Goal: Information Seeking & Learning: Learn about a topic

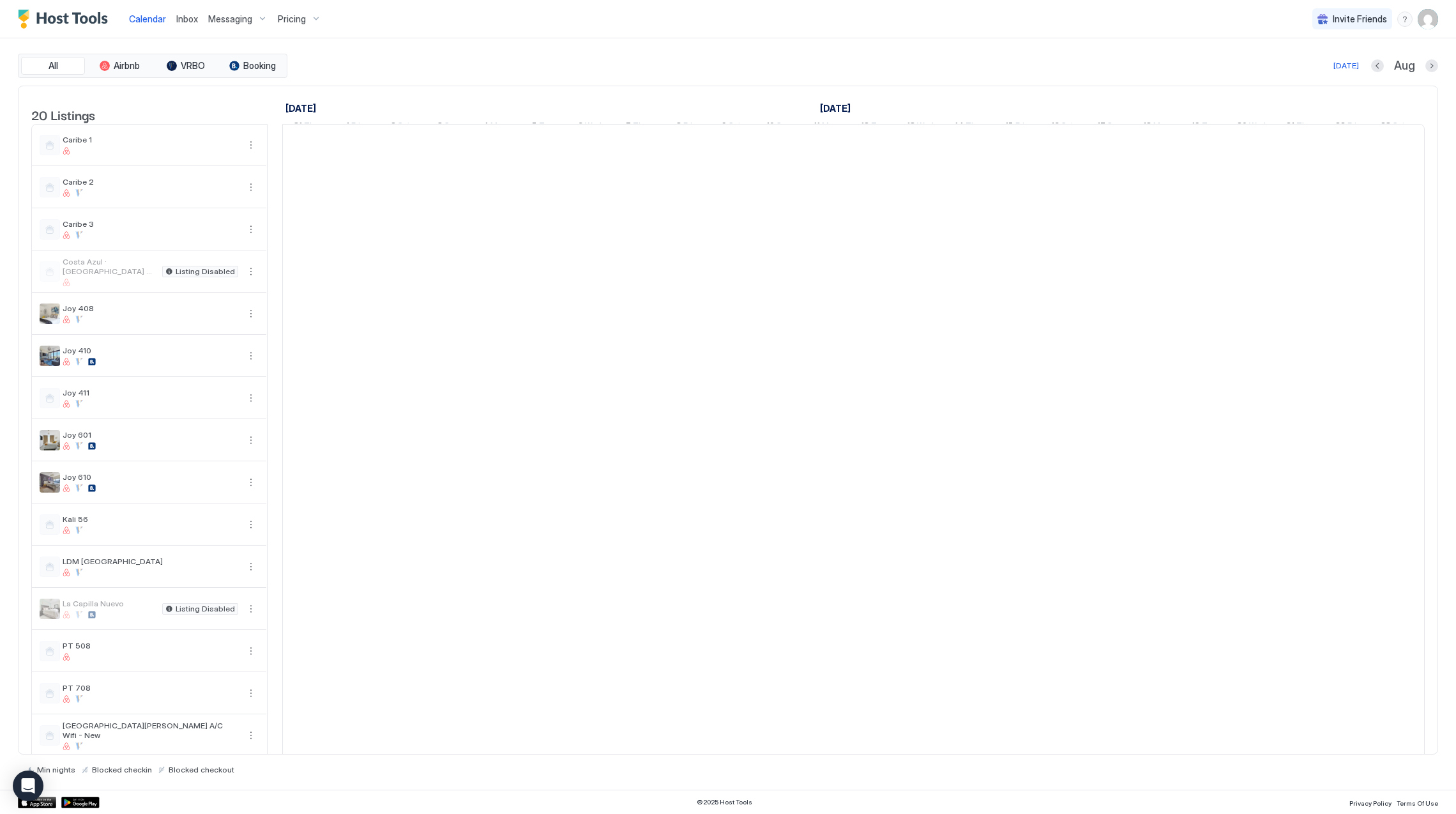
scroll to position [0, 708]
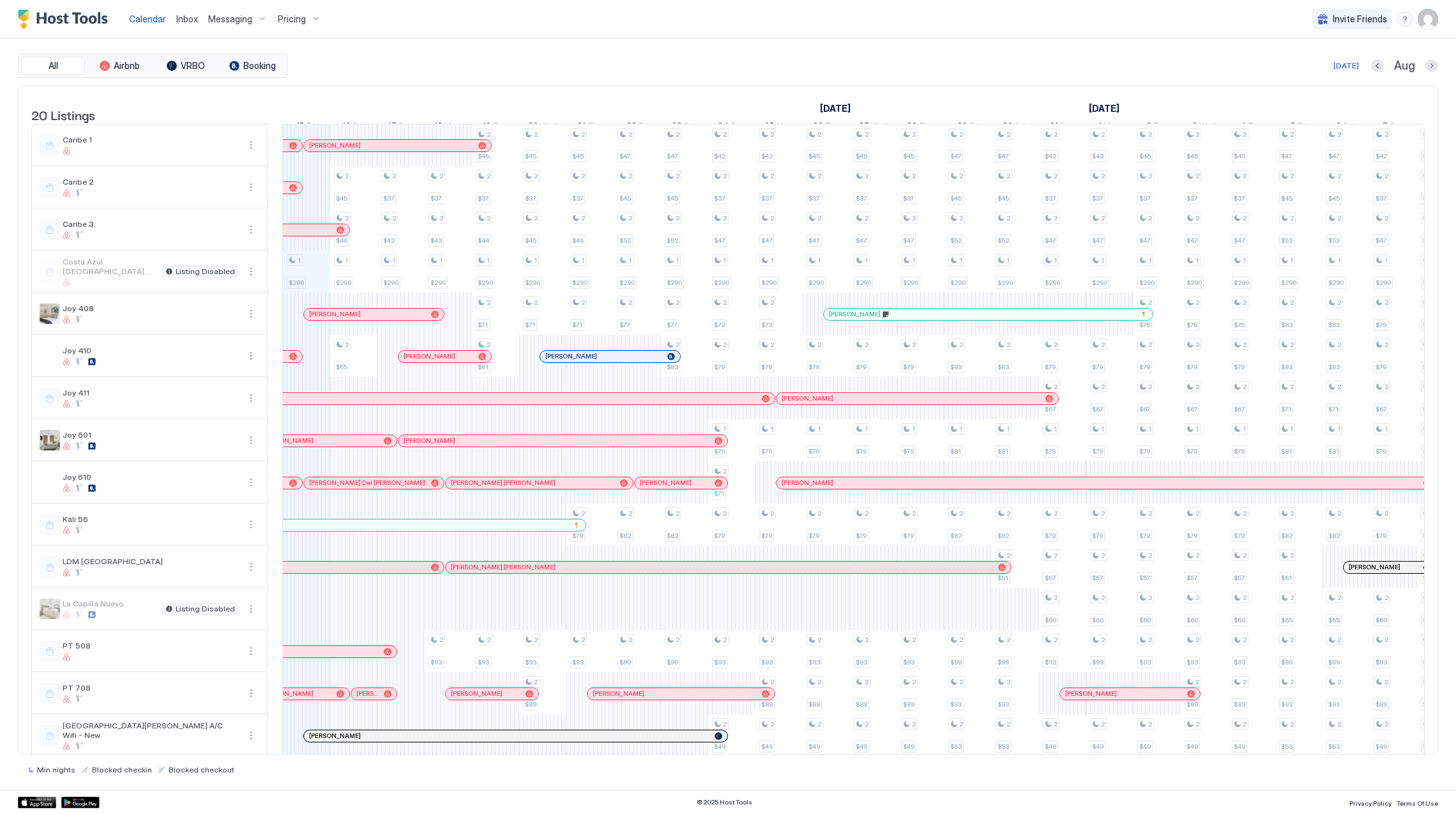
click at [312, 14] on div "Pricing" at bounding box center [299, 19] width 53 height 22
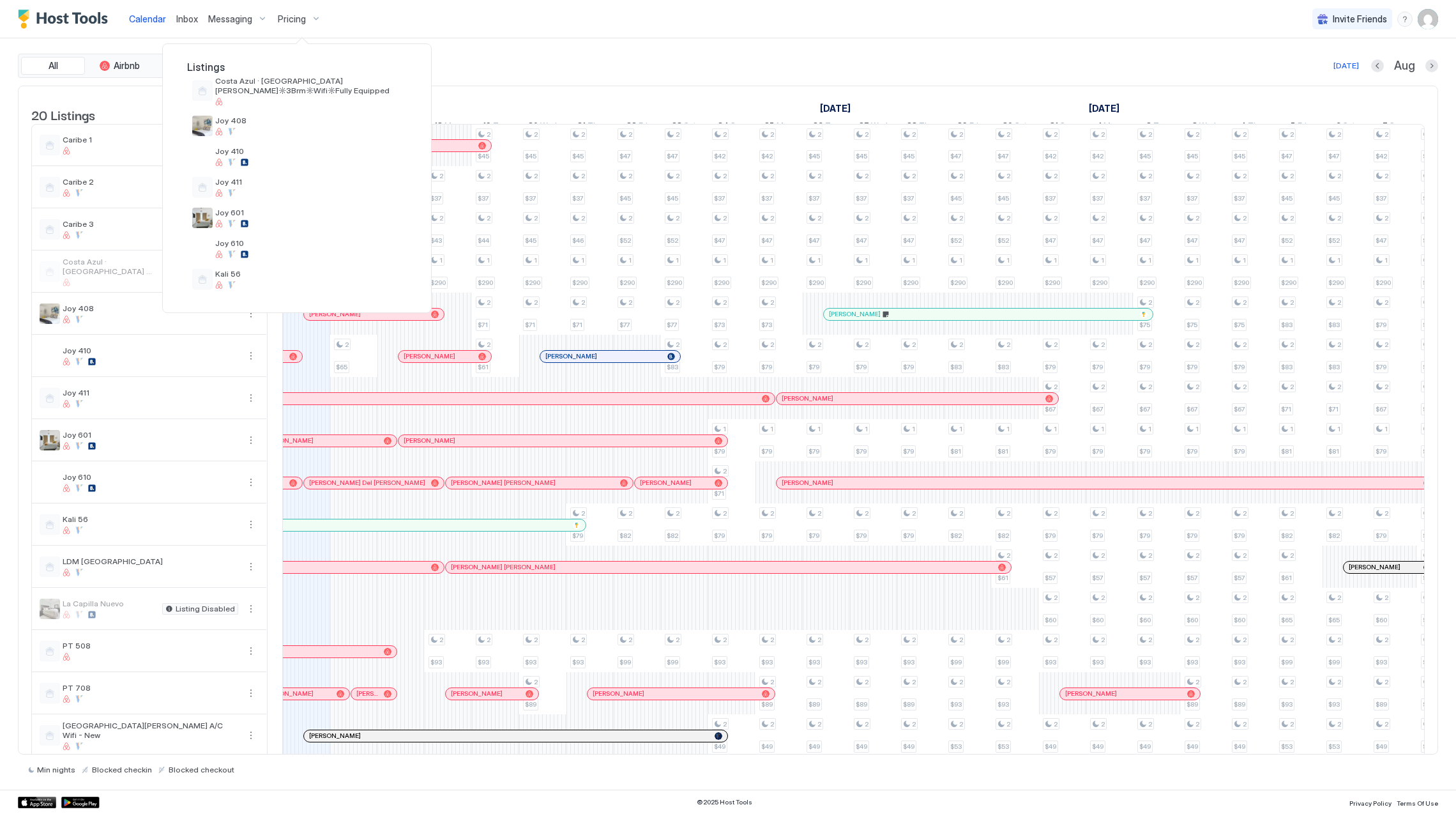
scroll to position [170, 0]
click at [271, 150] on span "Joy 411" at bounding box center [308, 150] width 187 height 10
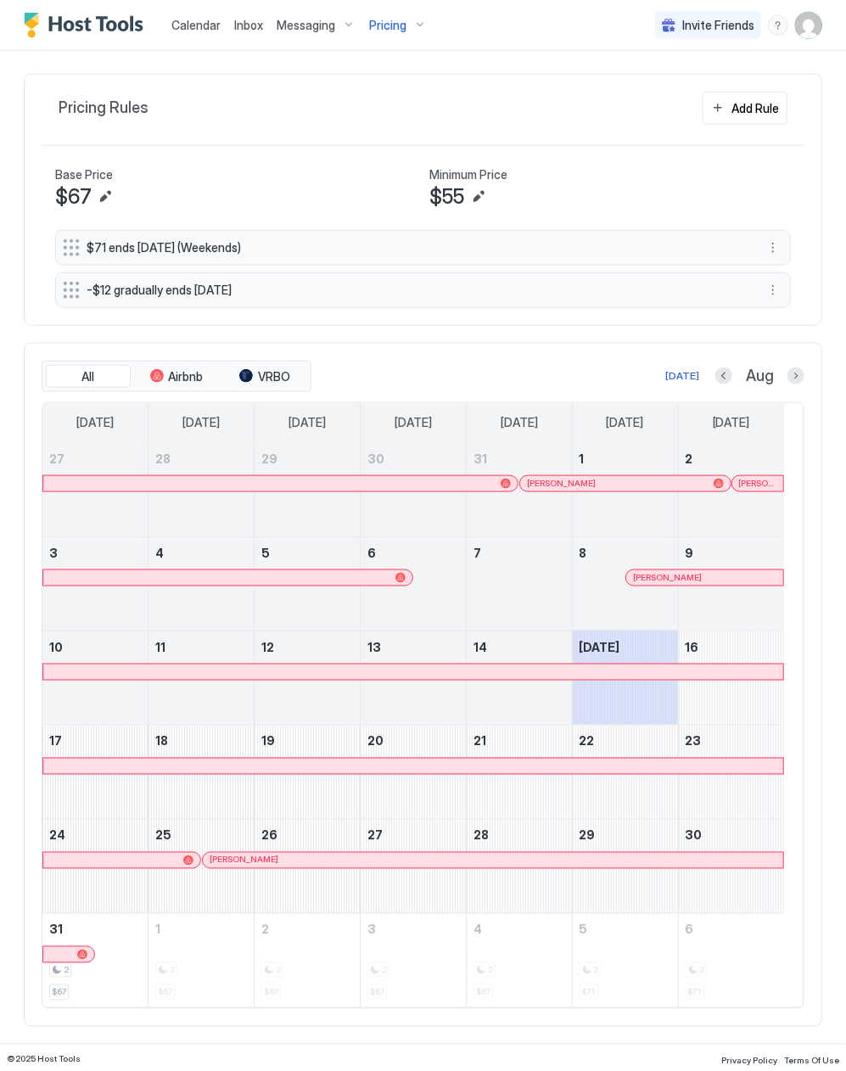
scroll to position [584, 0]
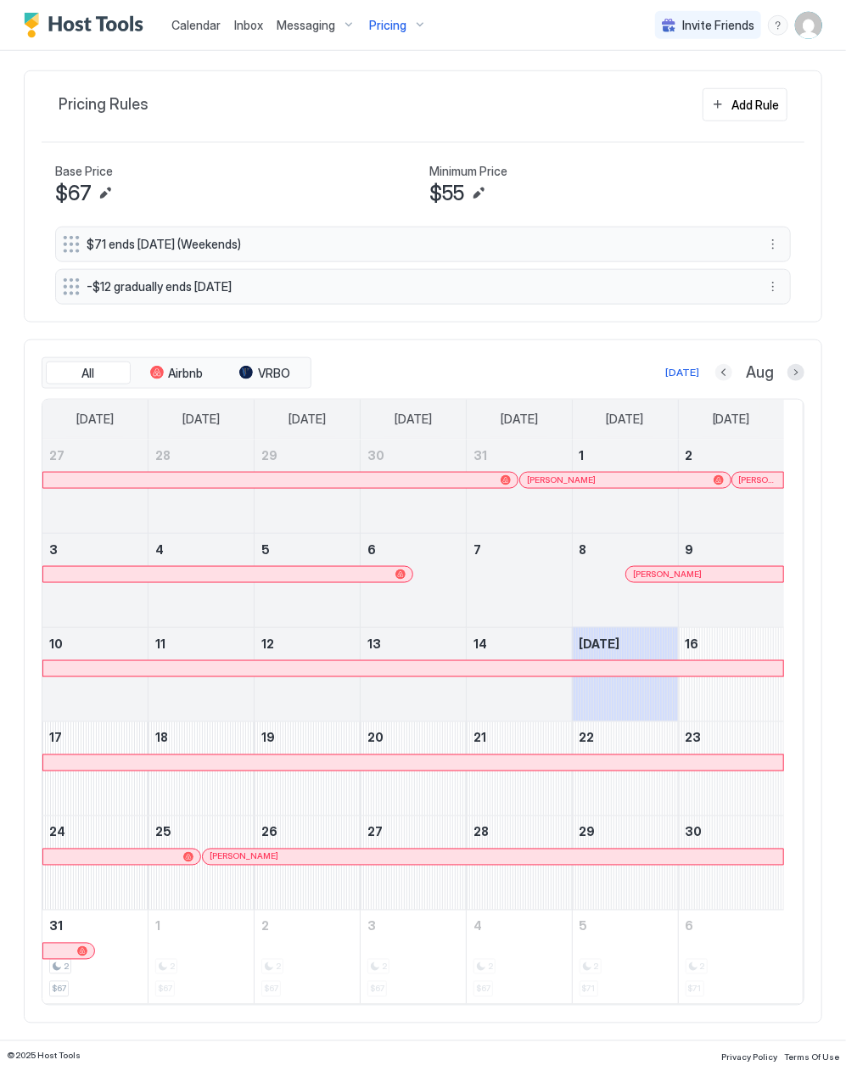
click at [716, 375] on button "Previous month" at bounding box center [724, 372] width 17 height 17
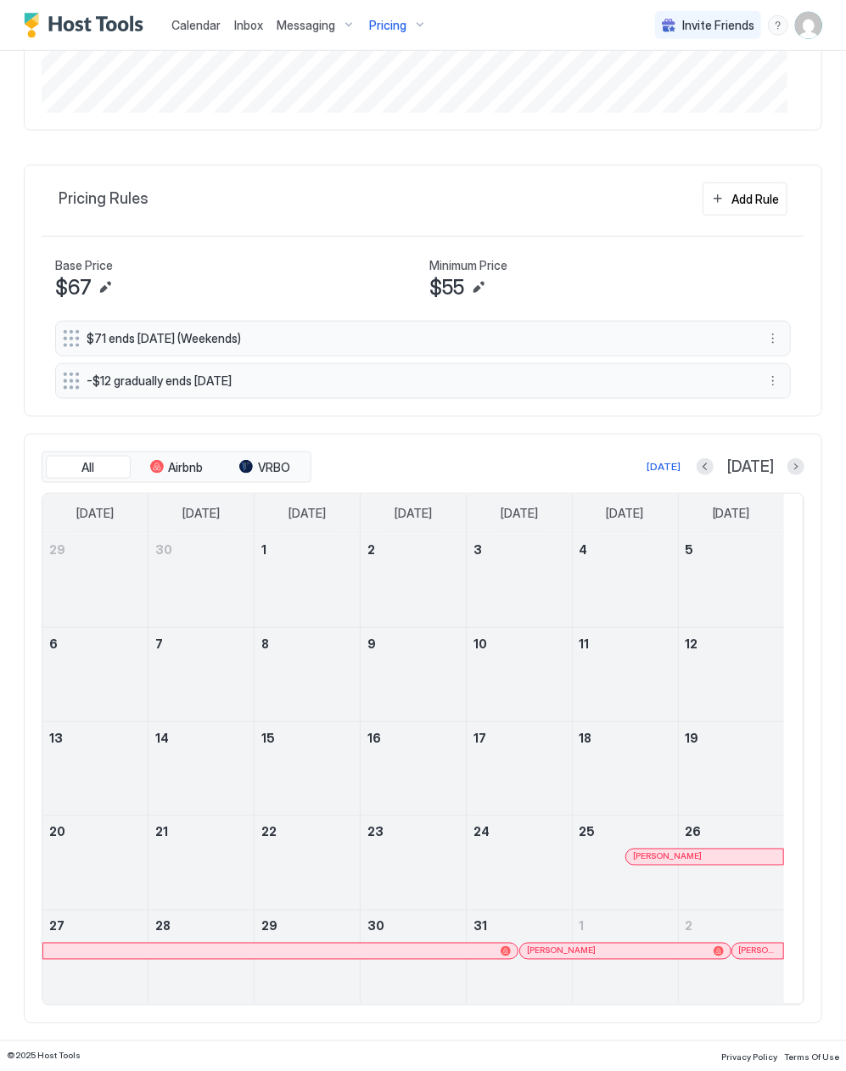
scroll to position [490, 0]
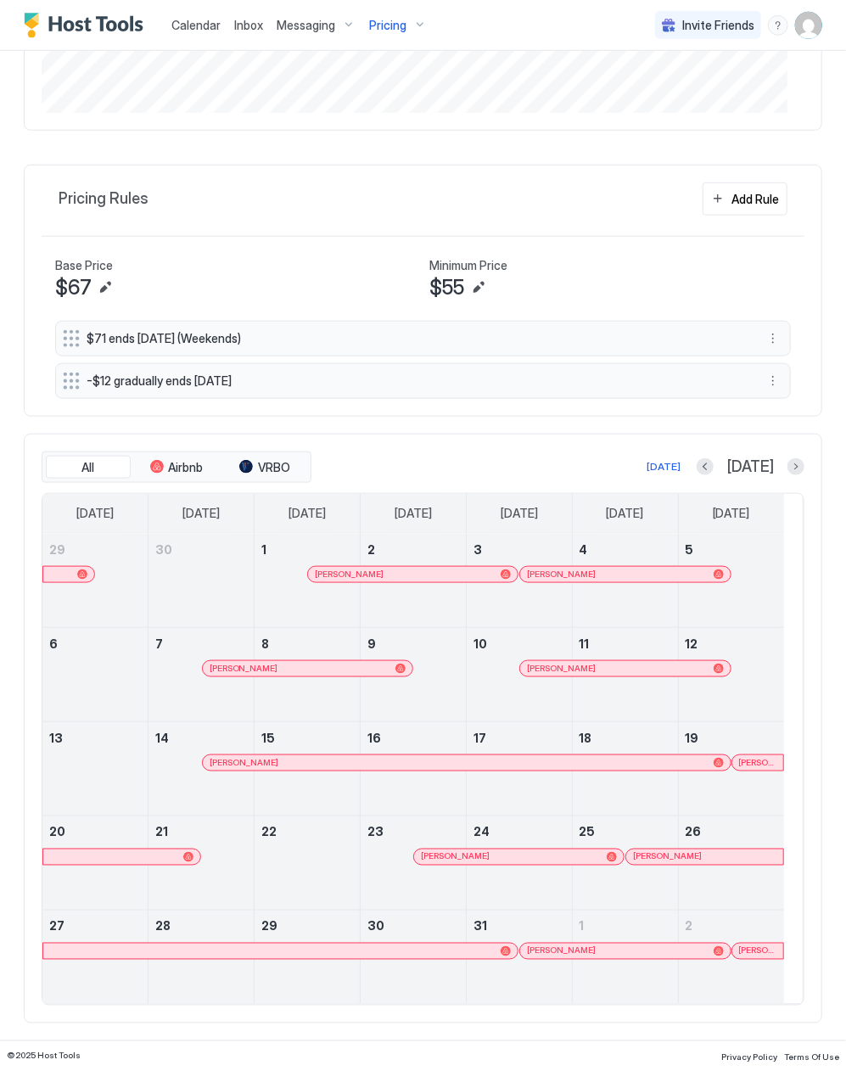
click at [768, 757] on div at bounding box center [768, 763] width 14 height 14
click at [531, 849] on link "[PERSON_NAME]" at bounding box center [518, 857] width 211 height 17
click at [693, 852] on div at bounding box center [692, 858] width 14 height 14
click at [585, 944] on div "[PERSON_NAME]" at bounding box center [625, 951] width 210 height 15
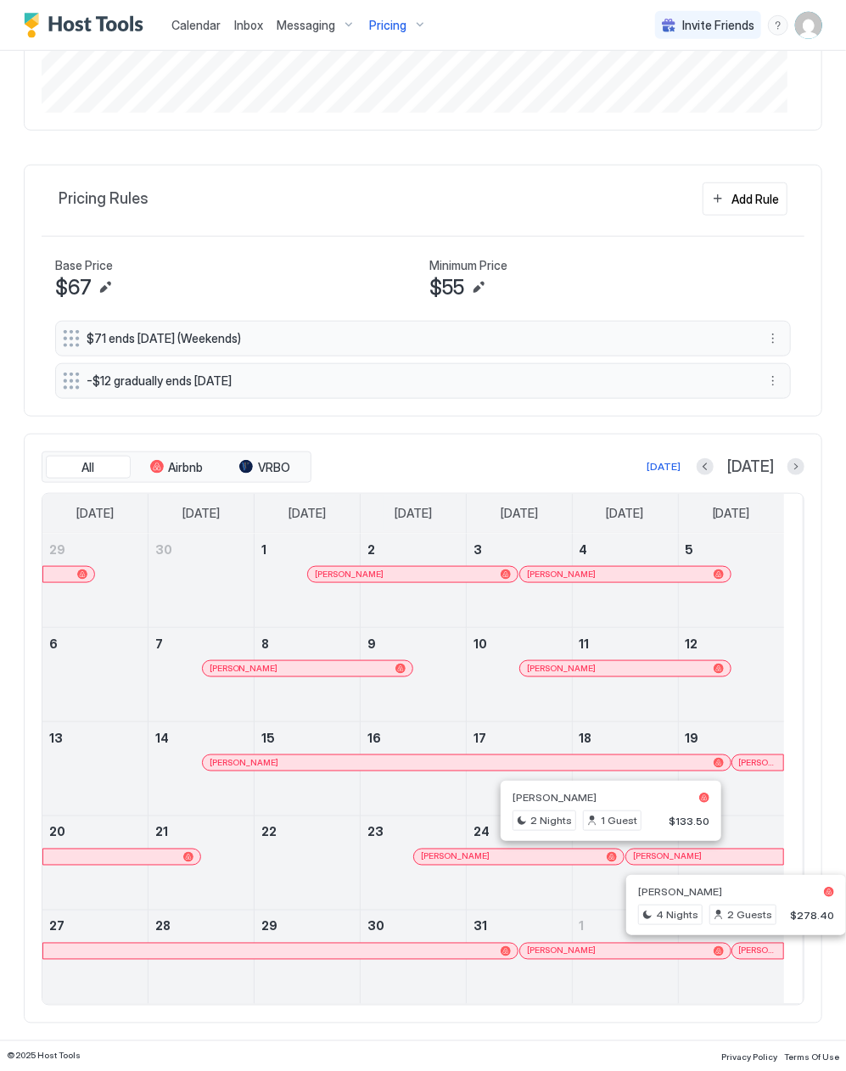
click at [751, 951] on div at bounding box center [750, 952] width 14 height 14
click at [788, 467] on button "Next month" at bounding box center [796, 466] width 17 height 17
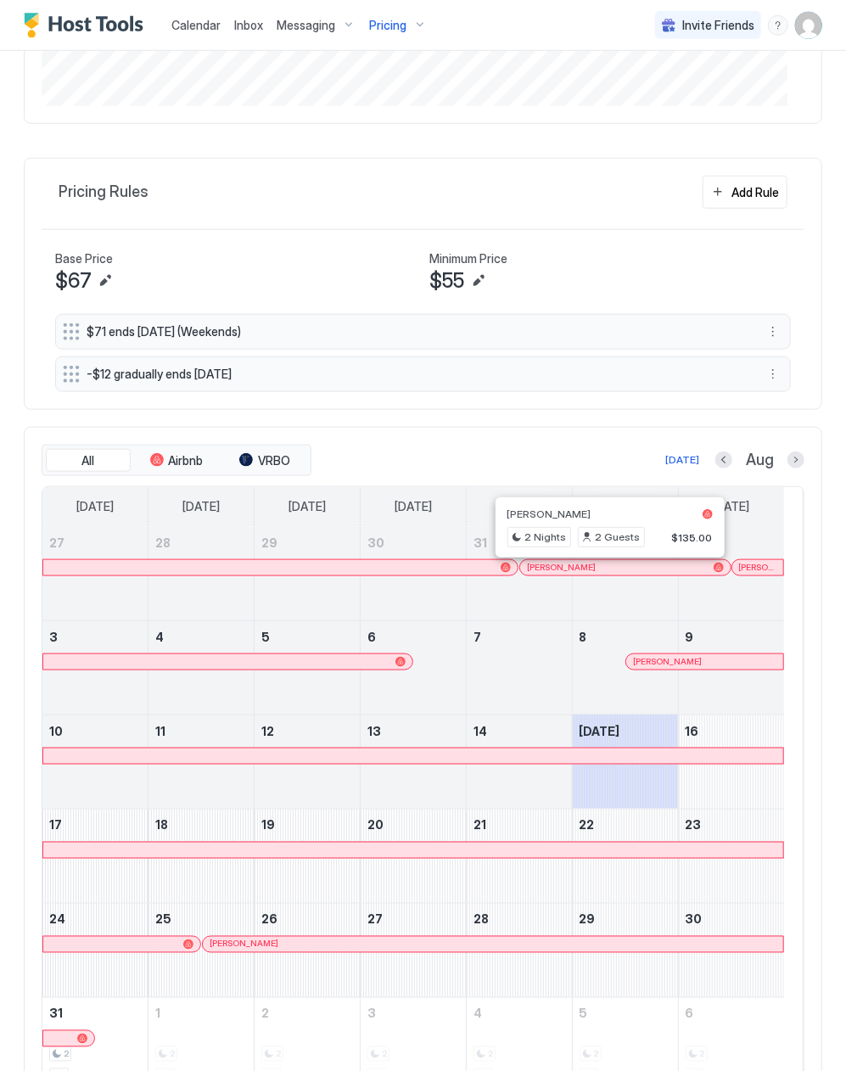
click at [605, 575] on div at bounding box center [605, 568] width 14 height 14
click at [748, 571] on div at bounding box center [747, 568] width 14 height 14
click at [491, 761] on div at bounding box center [413, 756] width 740 height 15
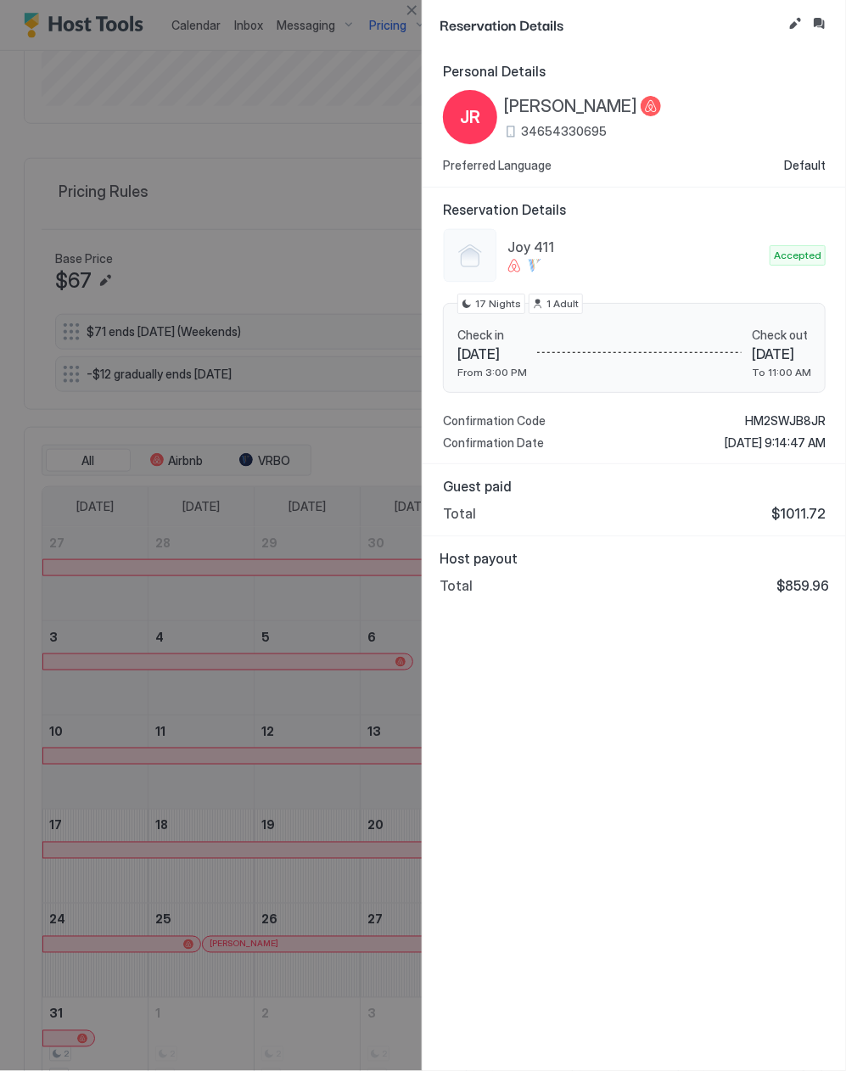
click at [251, 649] on div at bounding box center [423, 535] width 846 height 1071
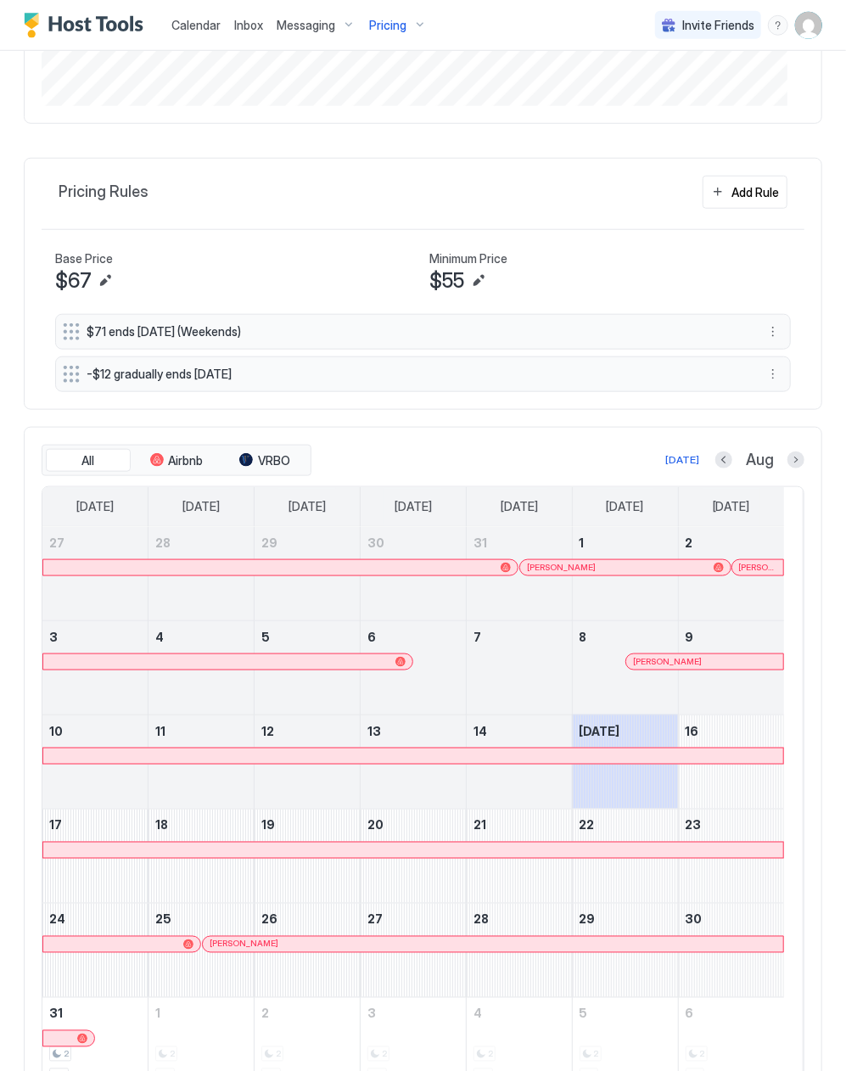
click at [382, 25] on span "Pricing" at bounding box center [387, 25] width 37 height 15
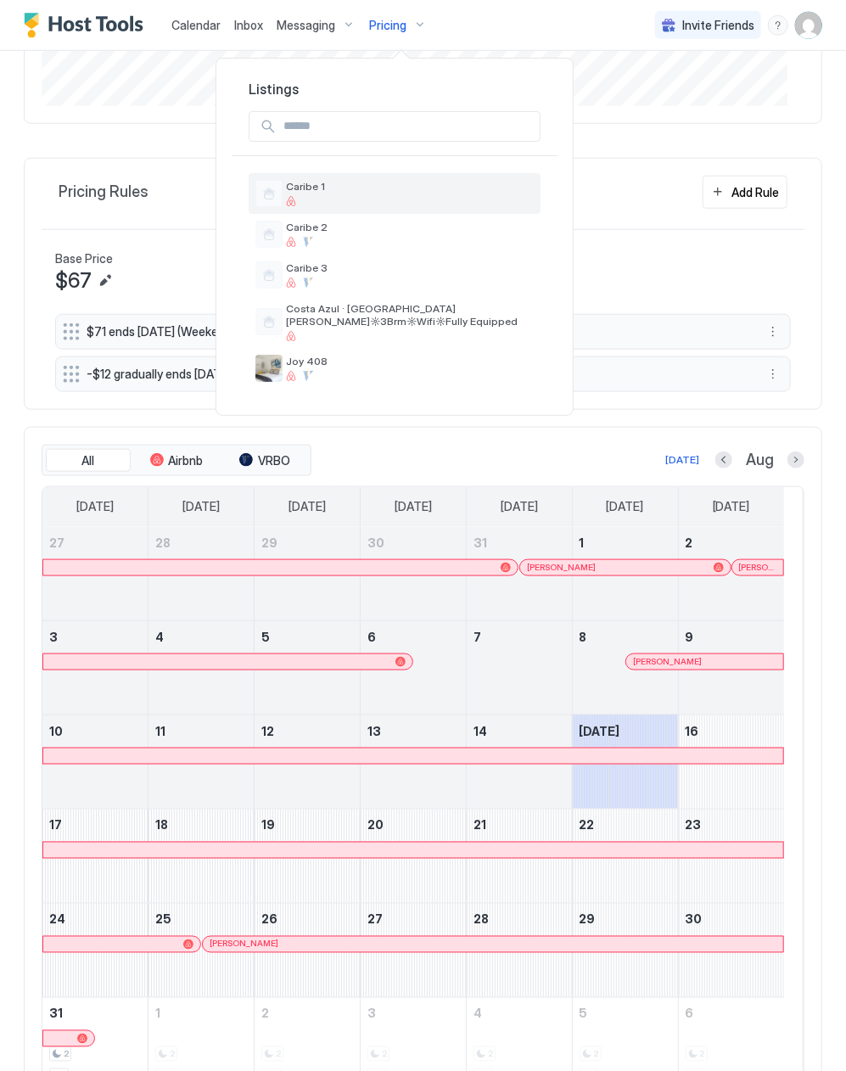
click at [357, 205] on div at bounding box center [410, 201] width 248 height 10
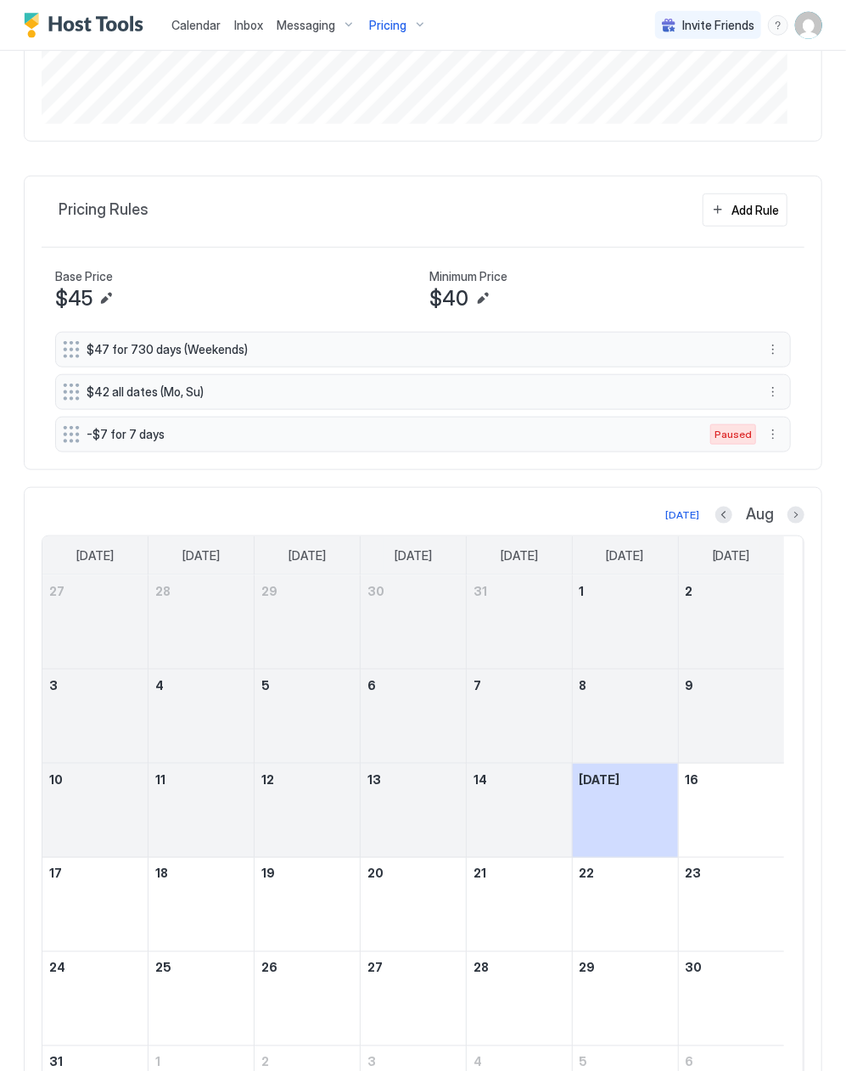
scroll to position [490, 0]
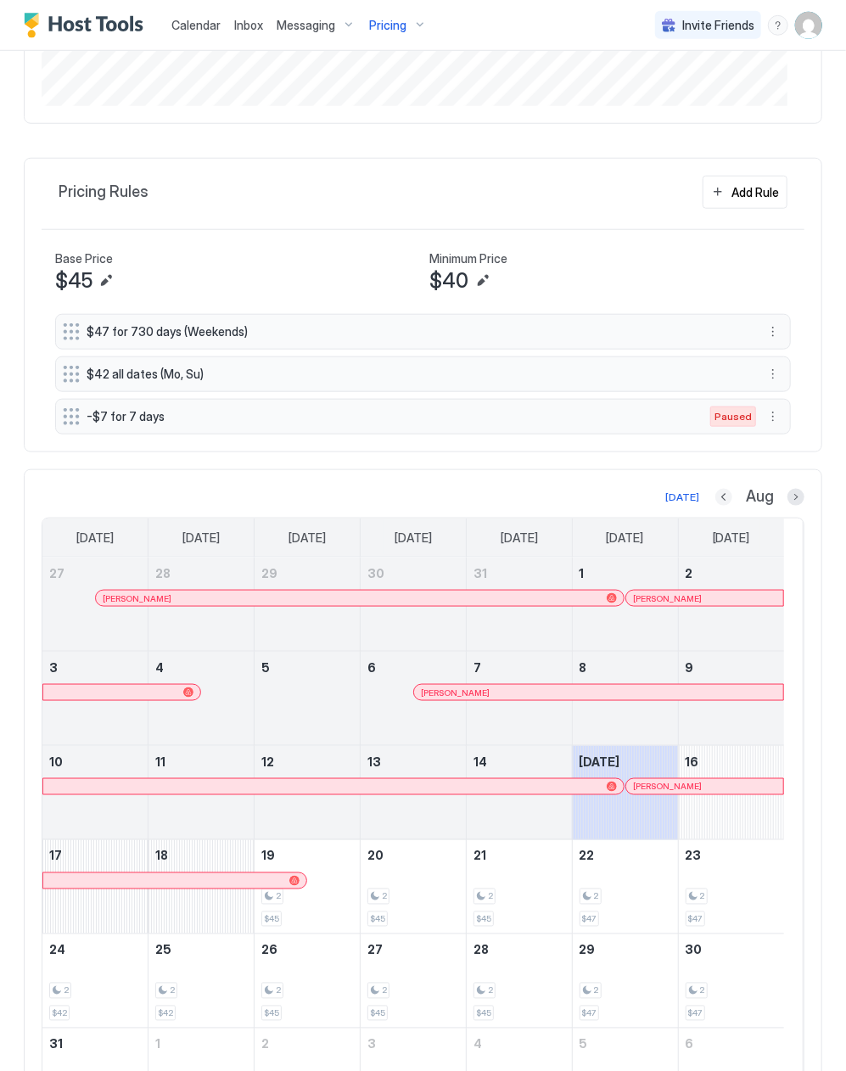
click at [716, 503] on button "Previous month" at bounding box center [724, 497] width 17 height 17
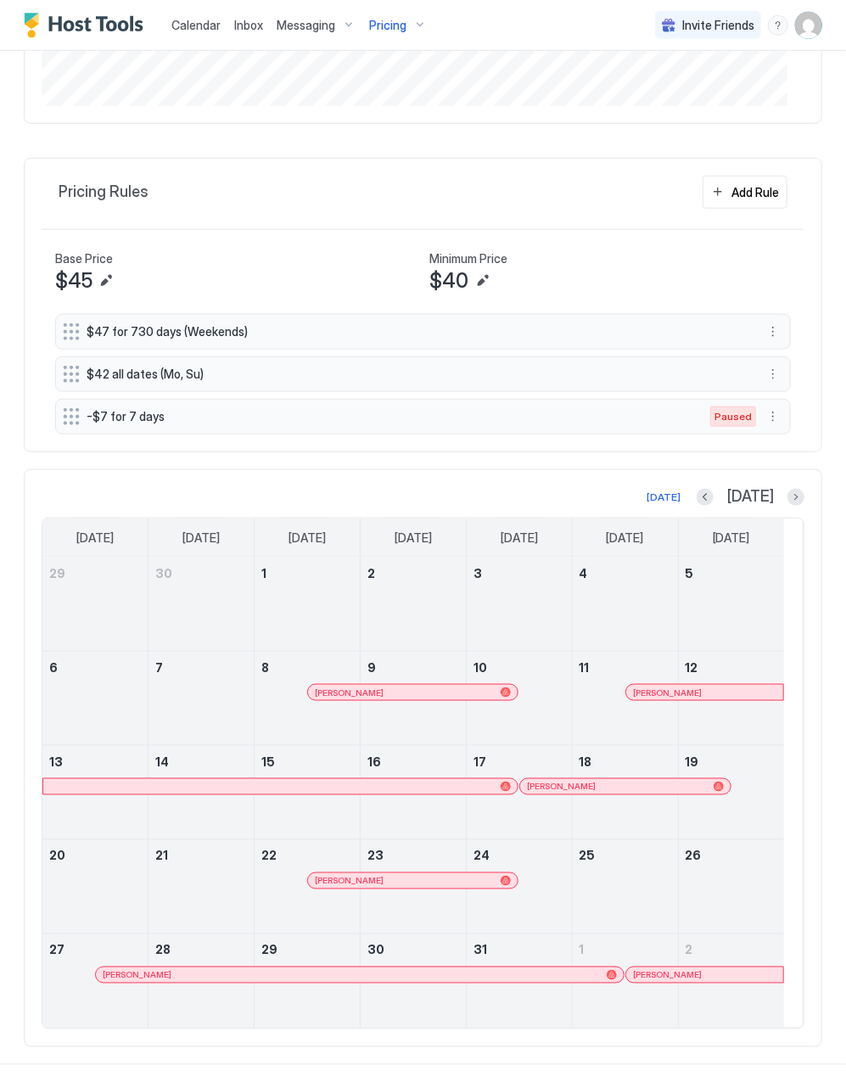
scroll to position [521, 0]
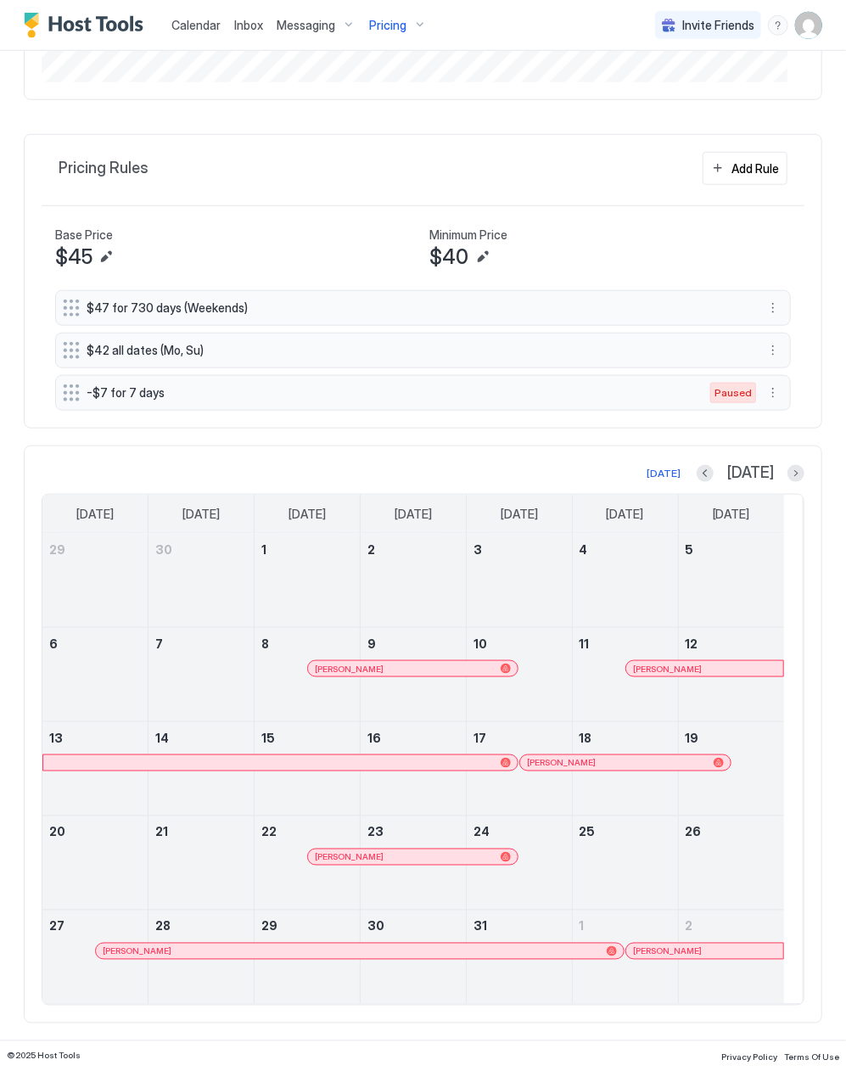
click at [571, 757] on div at bounding box center [571, 763] width 14 height 14
drag, startPoint x: 452, startPoint y: 835, endPoint x: 425, endPoint y: 849, distance: 30.4
click at [436, 844] on link "23" at bounding box center [413, 832] width 105 height 31
click at [423, 850] on div "[PERSON_NAME]" at bounding box center [413, 857] width 210 height 15
click at [459, 948] on div at bounding box center [459, 952] width 14 height 14
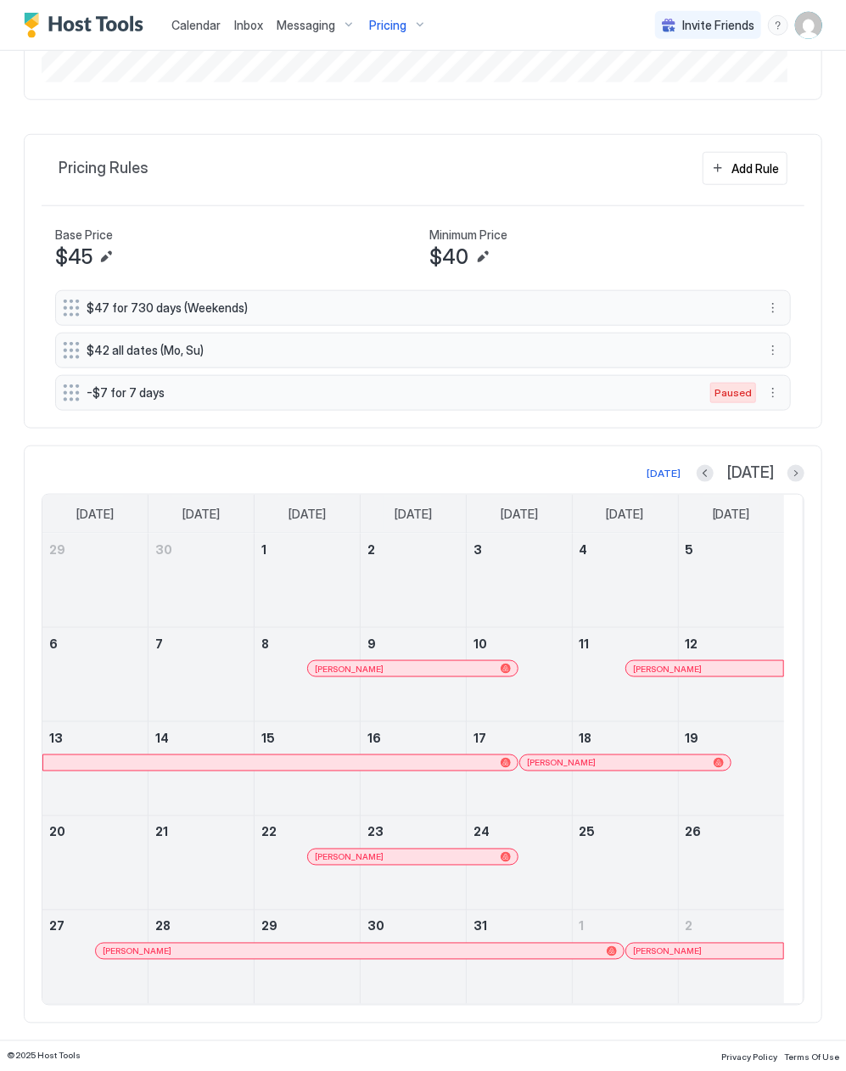
click at [650, 949] on div at bounding box center [649, 952] width 14 height 14
click at [788, 470] on button "Next month" at bounding box center [796, 473] width 17 height 17
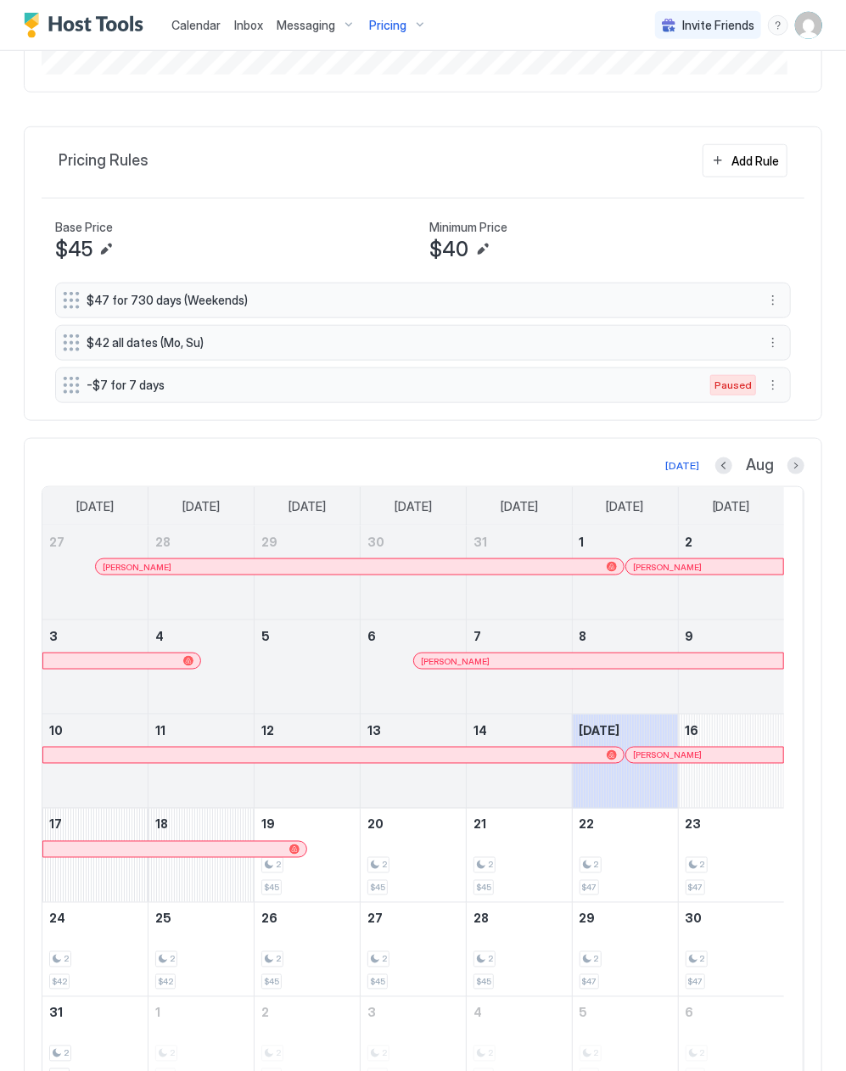
click at [565, 575] on div "[PERSON_NAME]" at bounding box center [360, 567] width 528 height 15
click at [693, 571] on div at bounding box center [690, 567] width 14 height 14
click at [564, 666] on div at bounding box center [563, 662] width 14 height 14
click at [674, 758] on div at bounding box center [673, 756] width 14 height 14
click at [391, 24] on span "Pricing" at bounding box center [387, 25] width 37 height 15
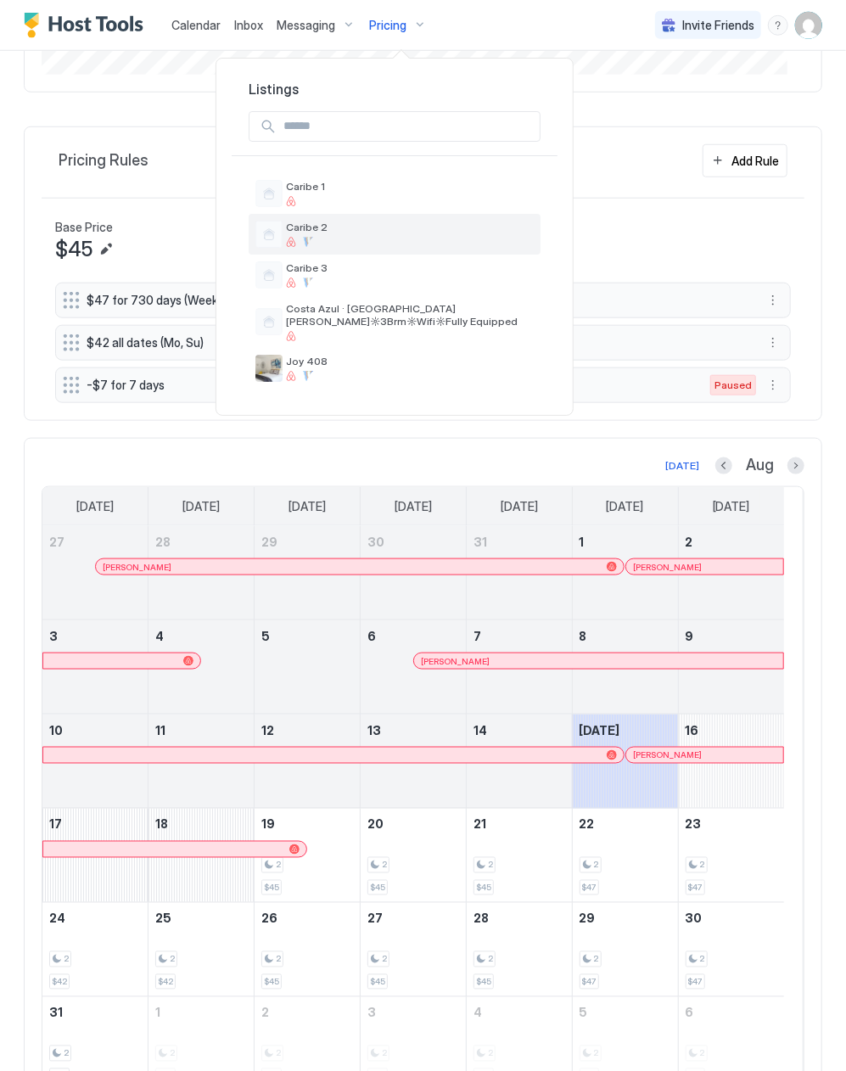
click at [414, 221] on span "Caribe 2" at bounding box center [410, 227] width 248 height 13
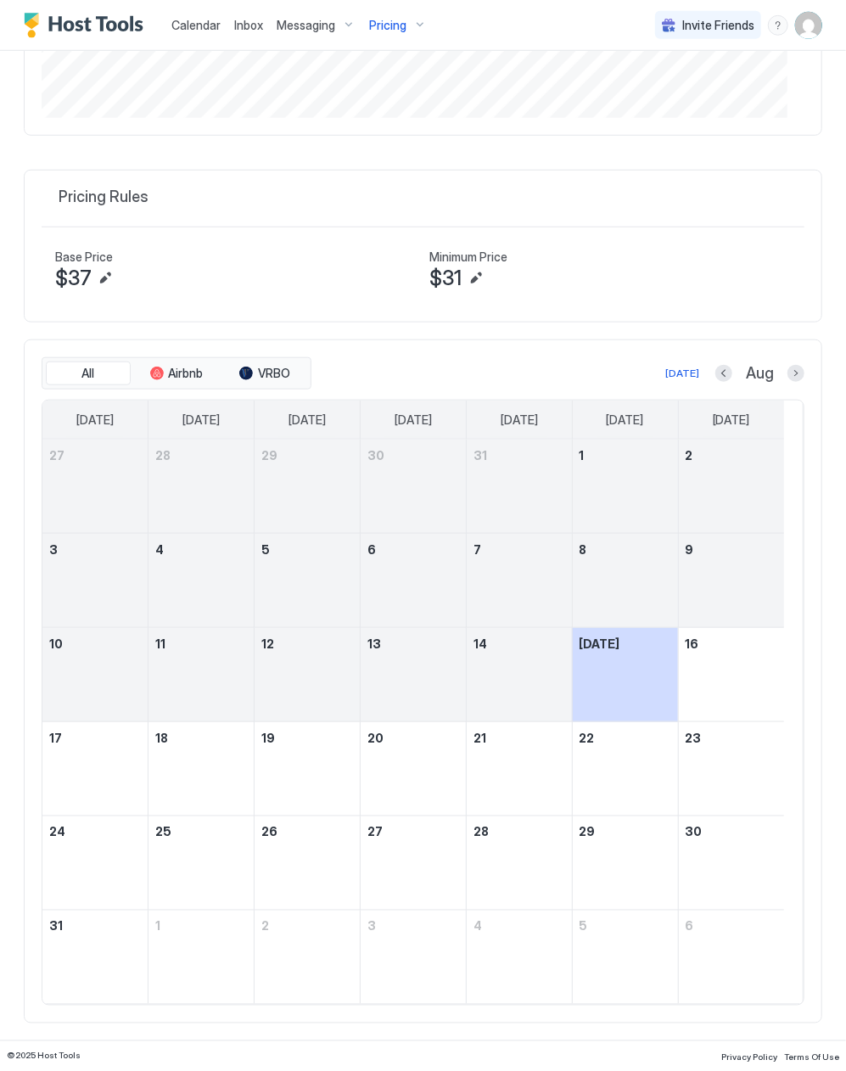
scroll to position [521, 0]
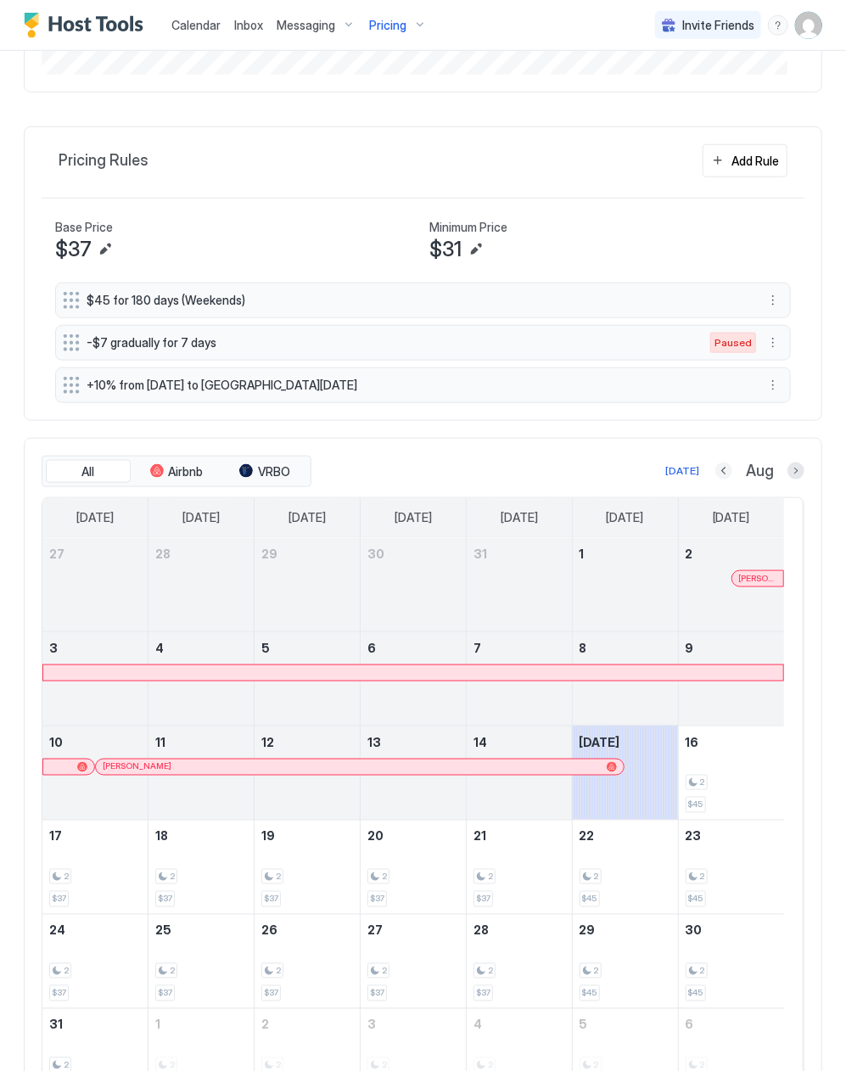
click at [716, 476] on button "Previous month" at bounding box center [724, 471] width 17 height 17
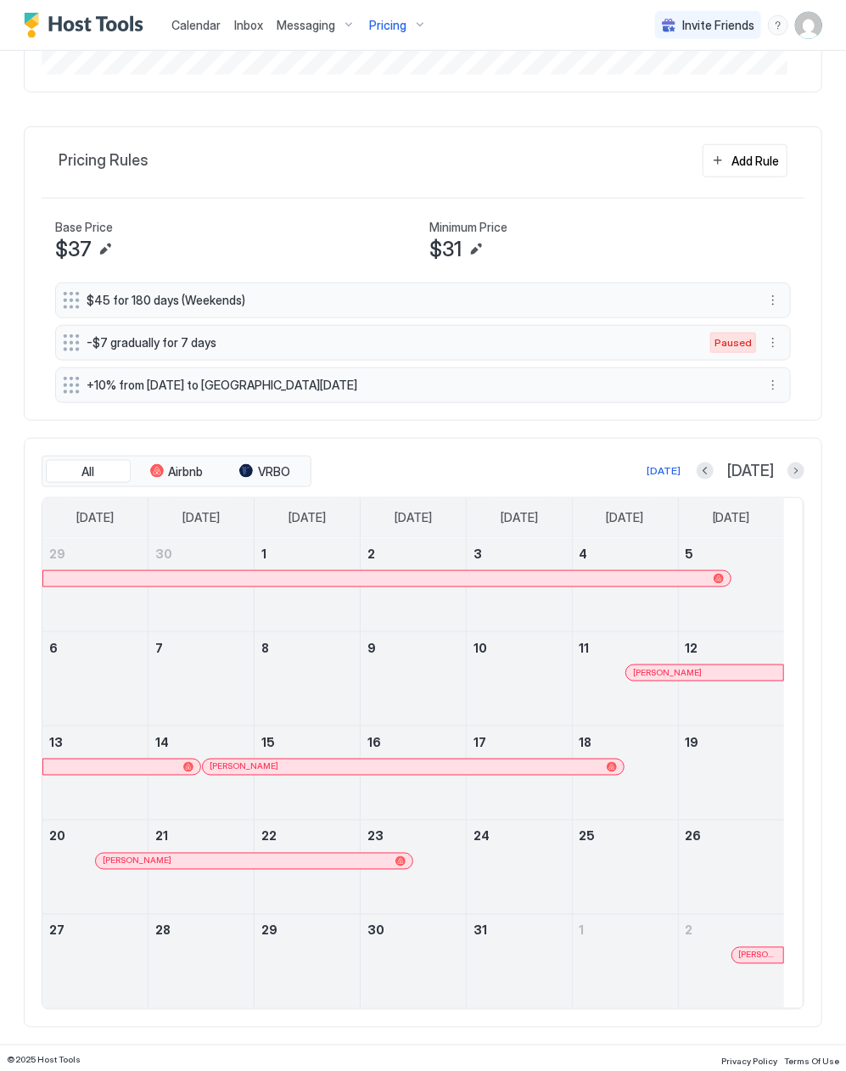
scroll to position [533, 0]
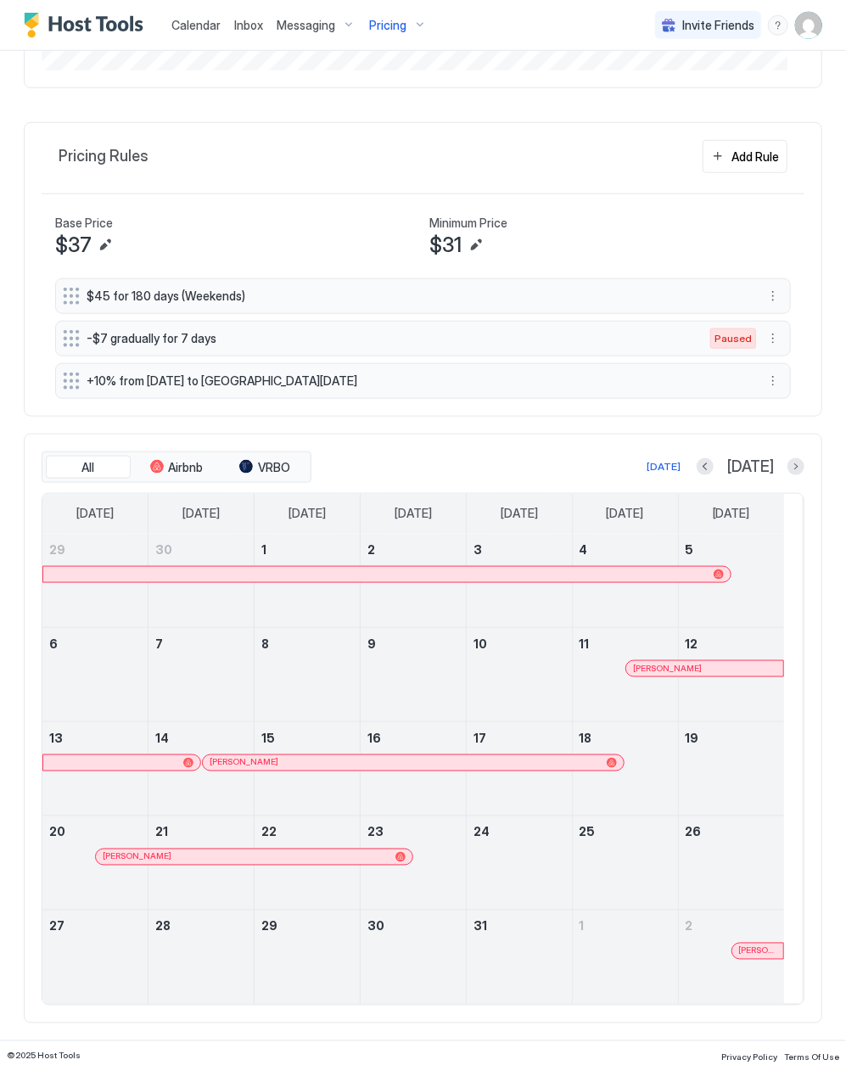
click at [270, 850] on div "[PERSON_NAME]" at bounding box center [254, 857] width 316 height 15
click at [788, 462] on button "Next month" at bounding box center [796, 466] width 17 height 17
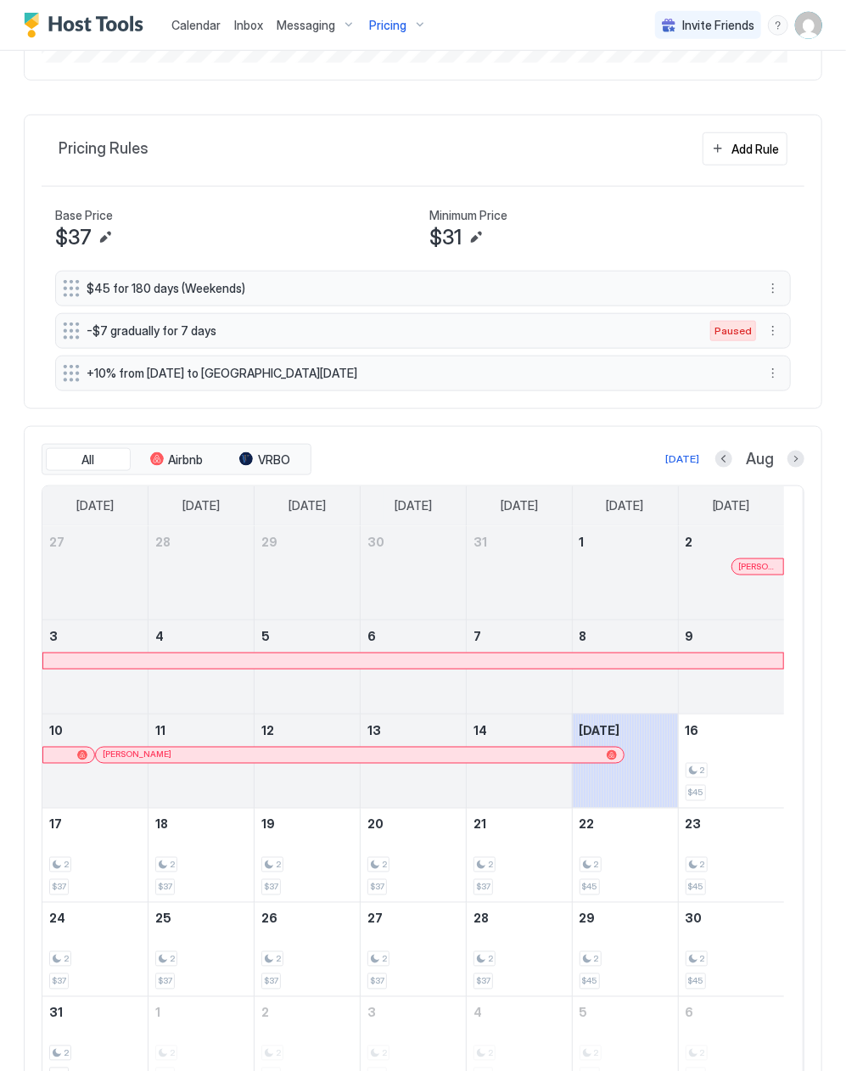
click at [555, 661] on div at bounding box center [413, 661] width 740 height 15
click at [499, 755] on div "[PERSON_NAME]" at bounding box center [360, 755] width 528 height 15
click at [409, 24] on div "Pricing" at bounding box center [398, 25] width 71 height 29
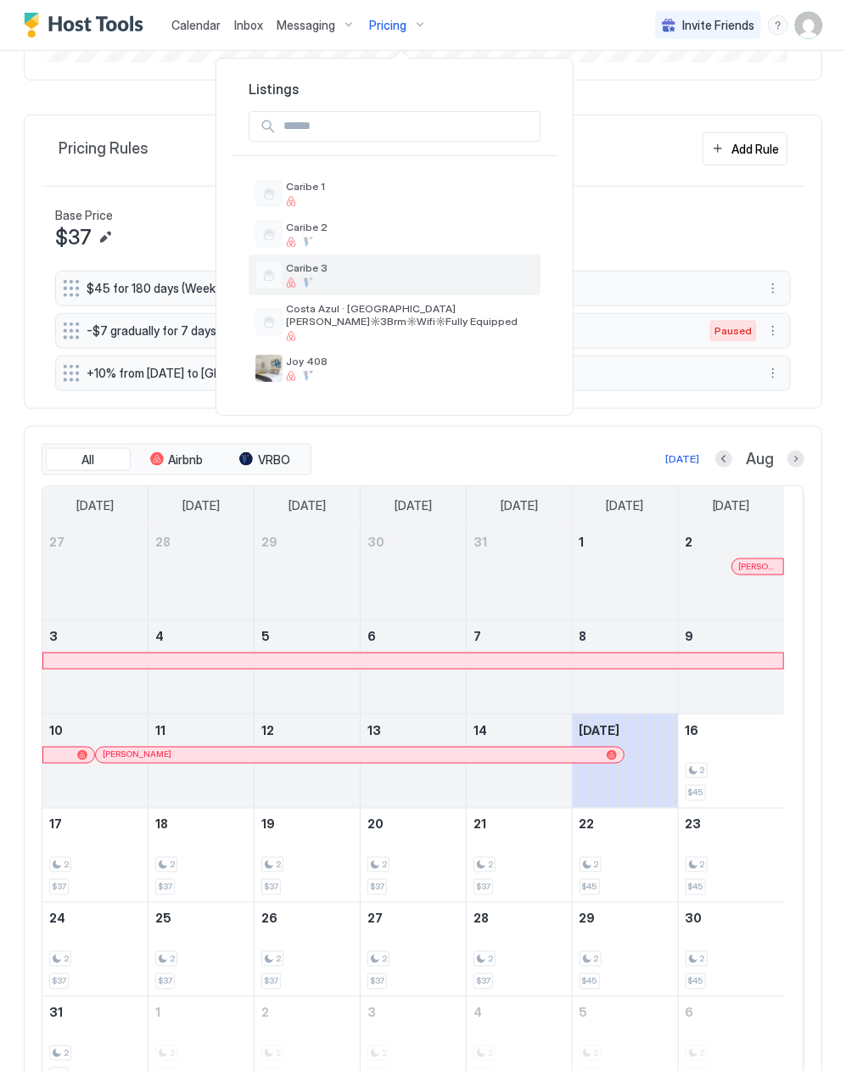
click at [345, 256] on div "Caribe 3" at bounding box center [395, 275] width 292 height 41
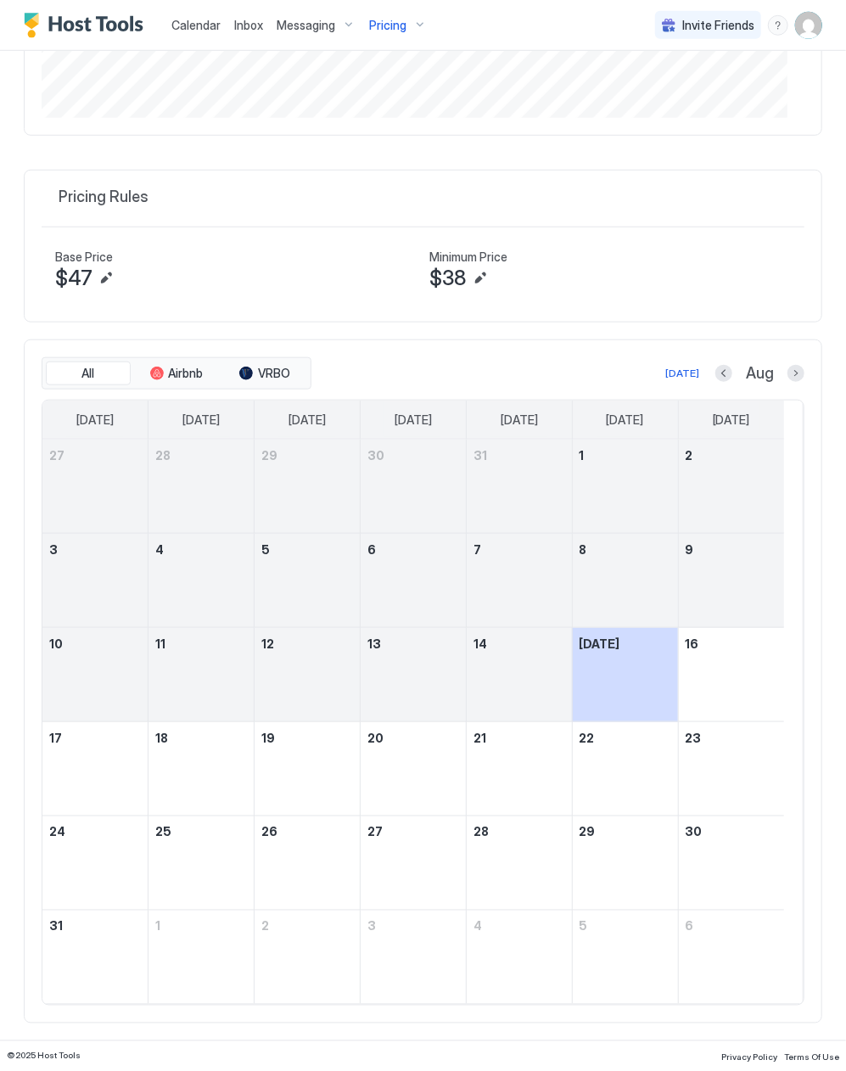
scroll to position [533, 0]
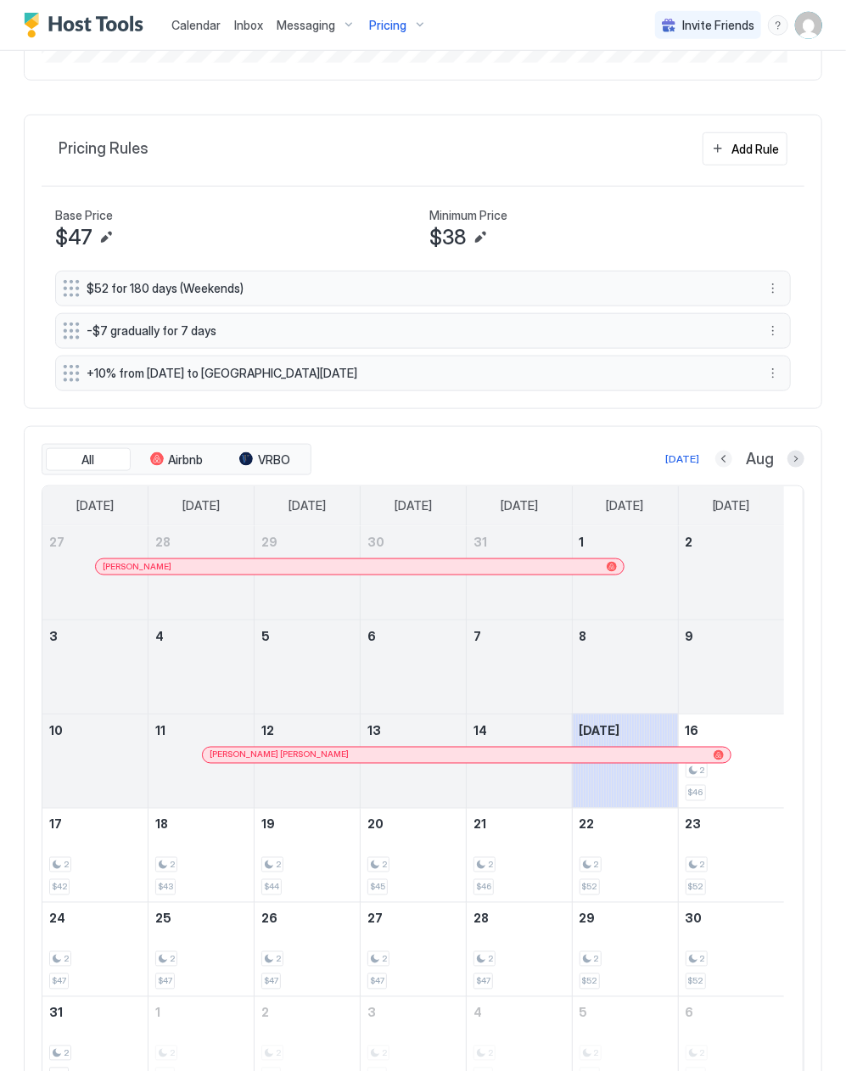
click at [716, 463] on button "Previous month" at bounding box center [724, 459] width 17 height 17
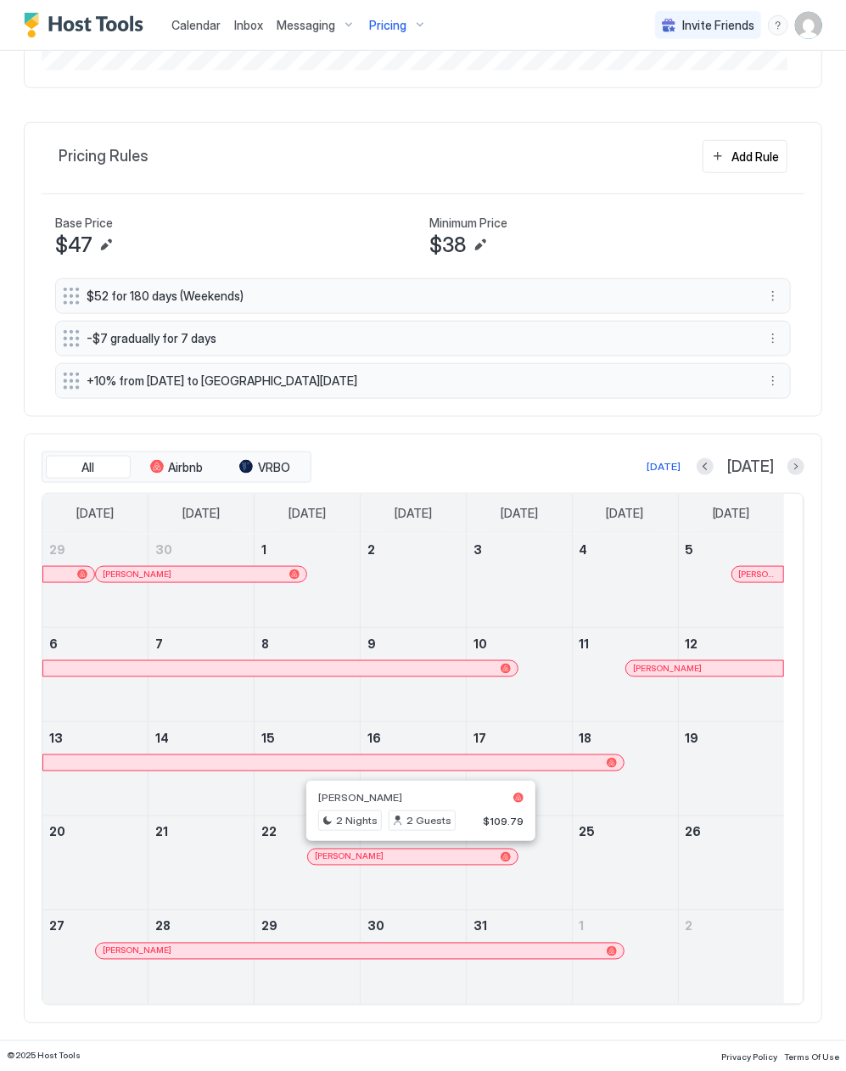
click at [415, 852] on div at bounding box center [415, 858] width 14 height 14
click at [421, 948] on div at bounding box center [421, 952] width 14 height 14
click at [788, 467] on button "Next month" at bounding box center [796, 466] width 17 height 17
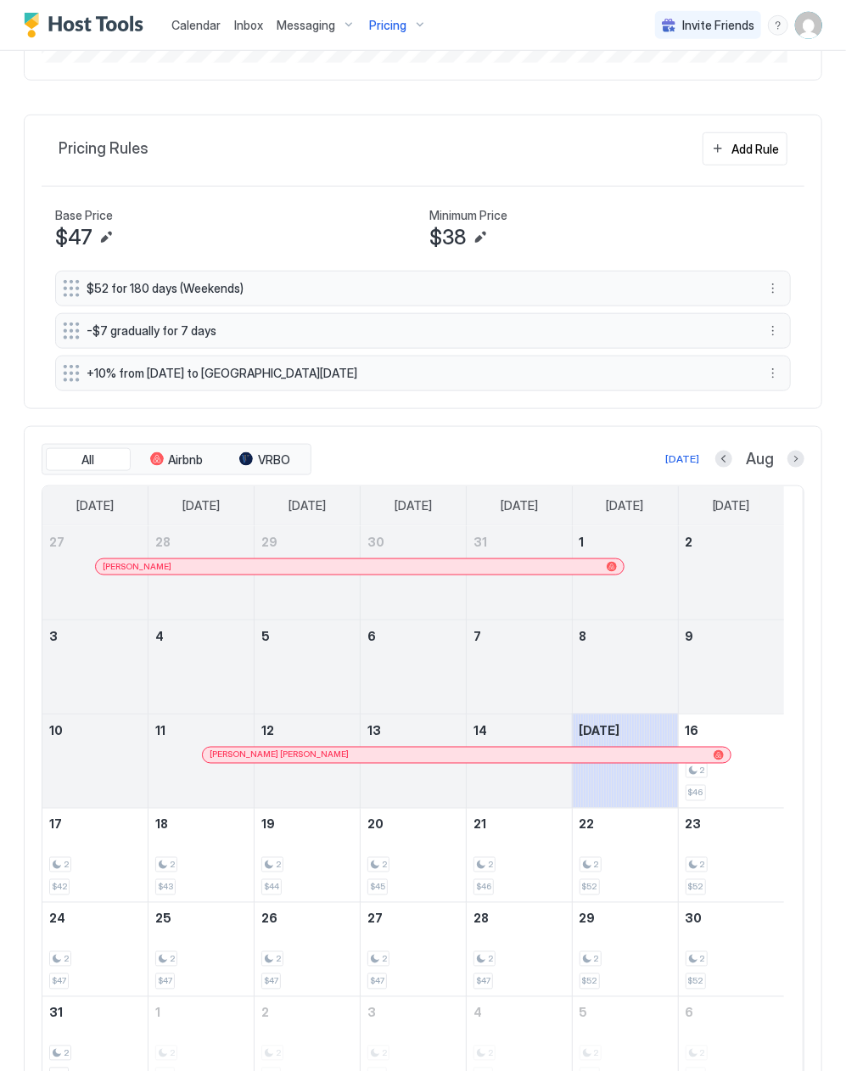
click at [514, 565] on div "[PERSON_NAME]" at bounding box center [360, 567] width 528 height 15
click at [498, 759] on div at bounding box center [497, 756] width 14 height 14
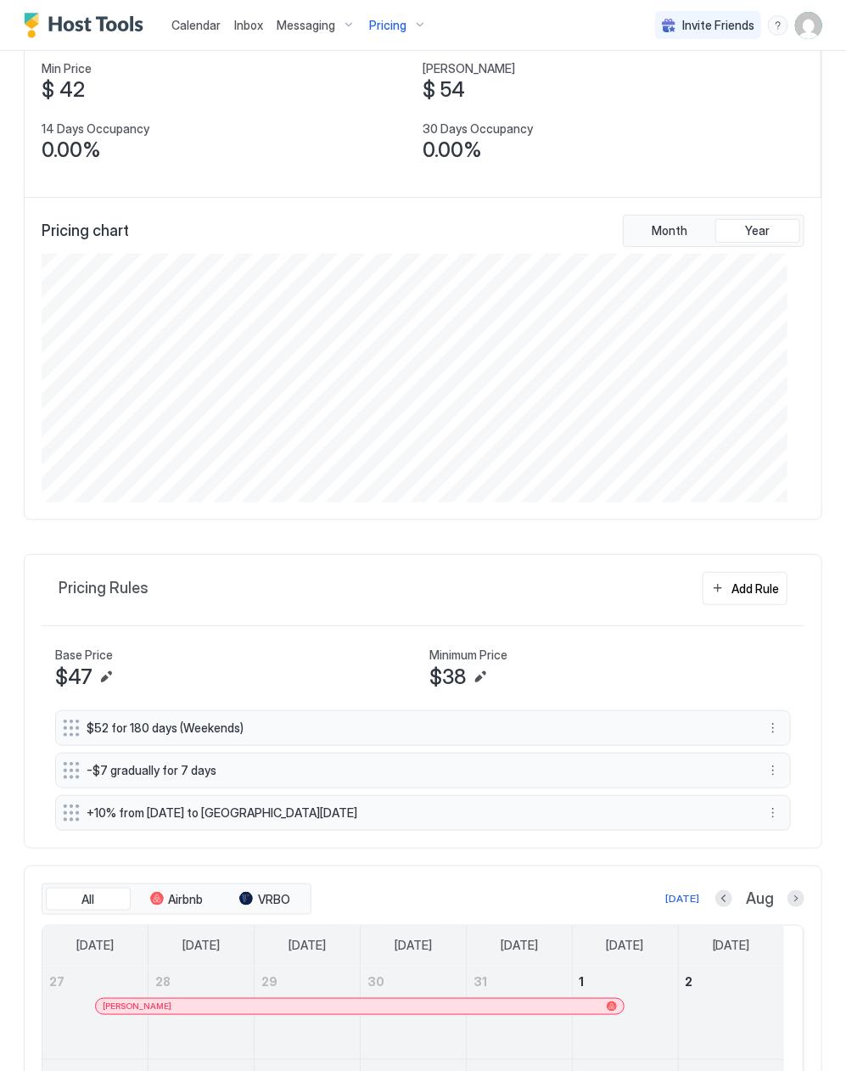
scroll to position [0, 0]
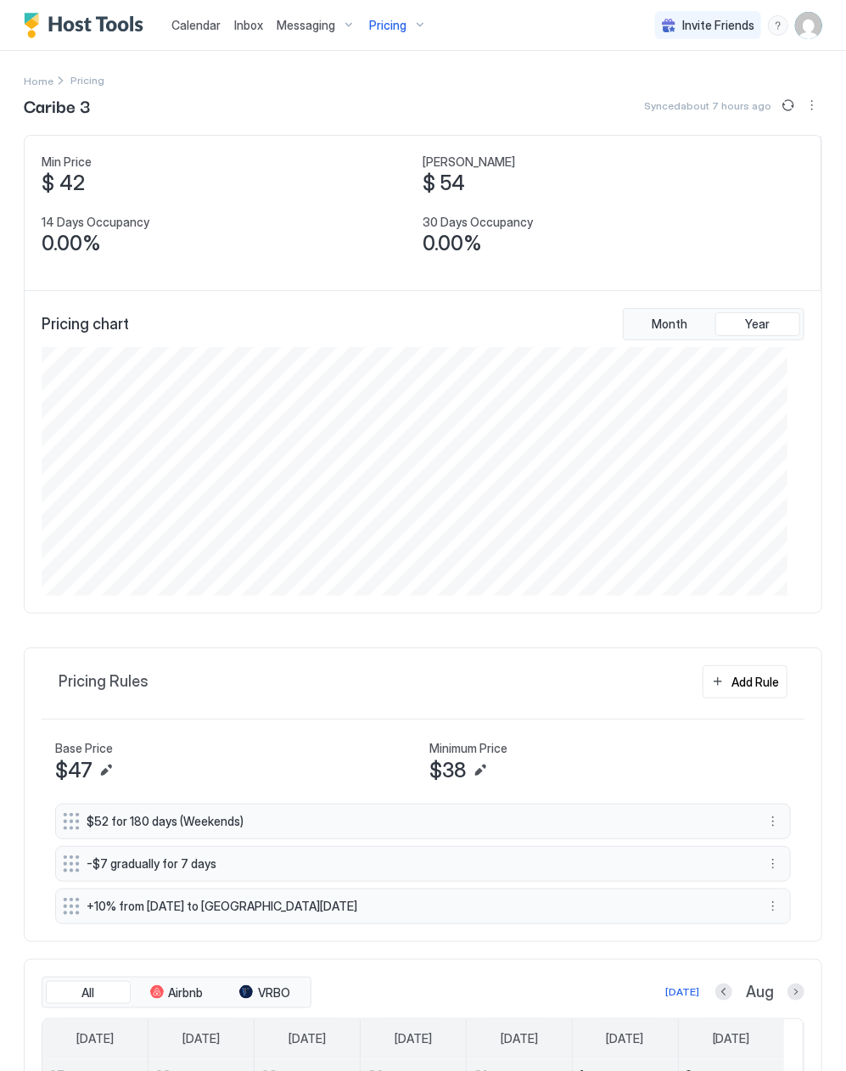
click at [385, 21] on span "Pricing" at bounding box center [387, 25] width 37 height 15
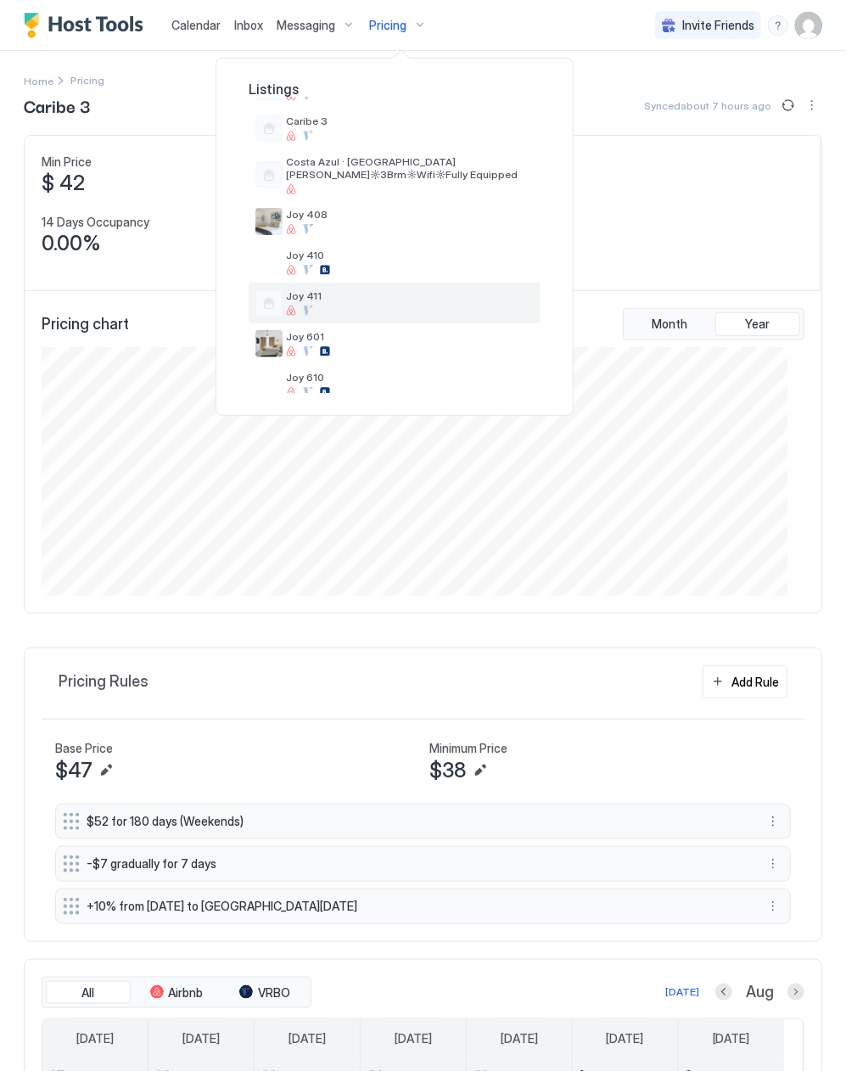
scroll to position [340, 0]
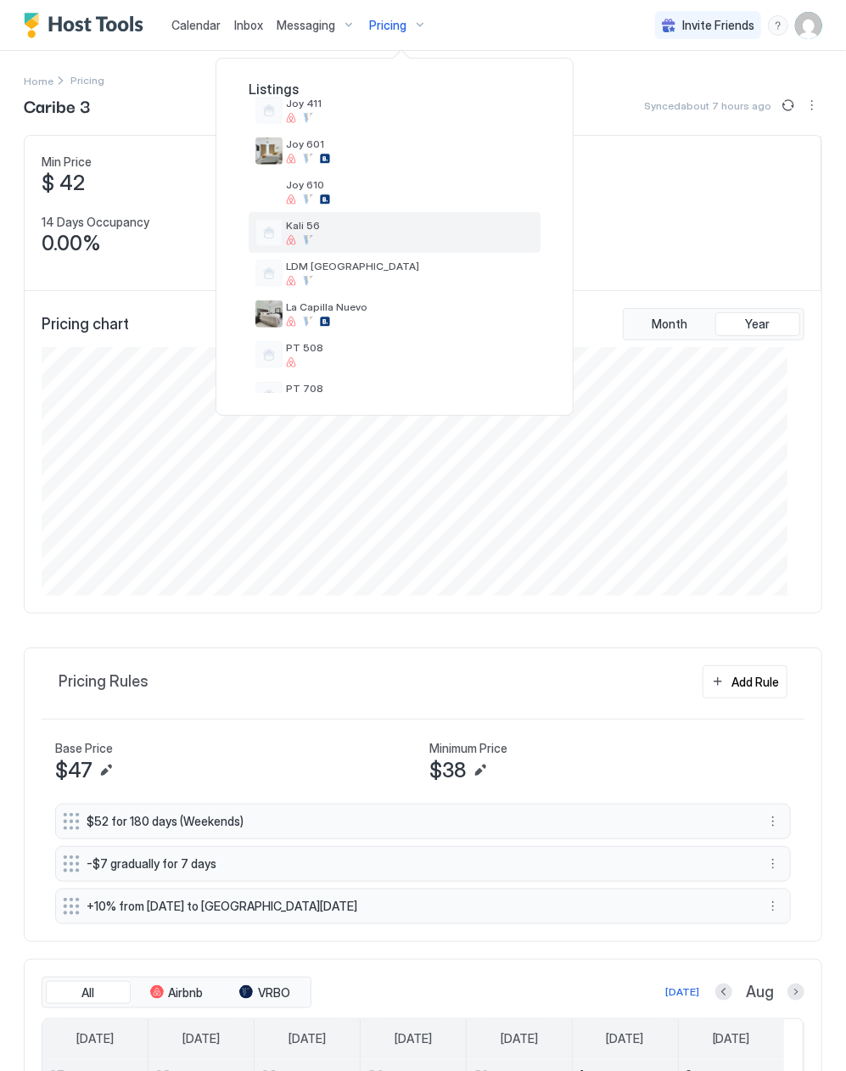
click at [385, 235] on div at bounding box center [410, 240] width 248 height 10
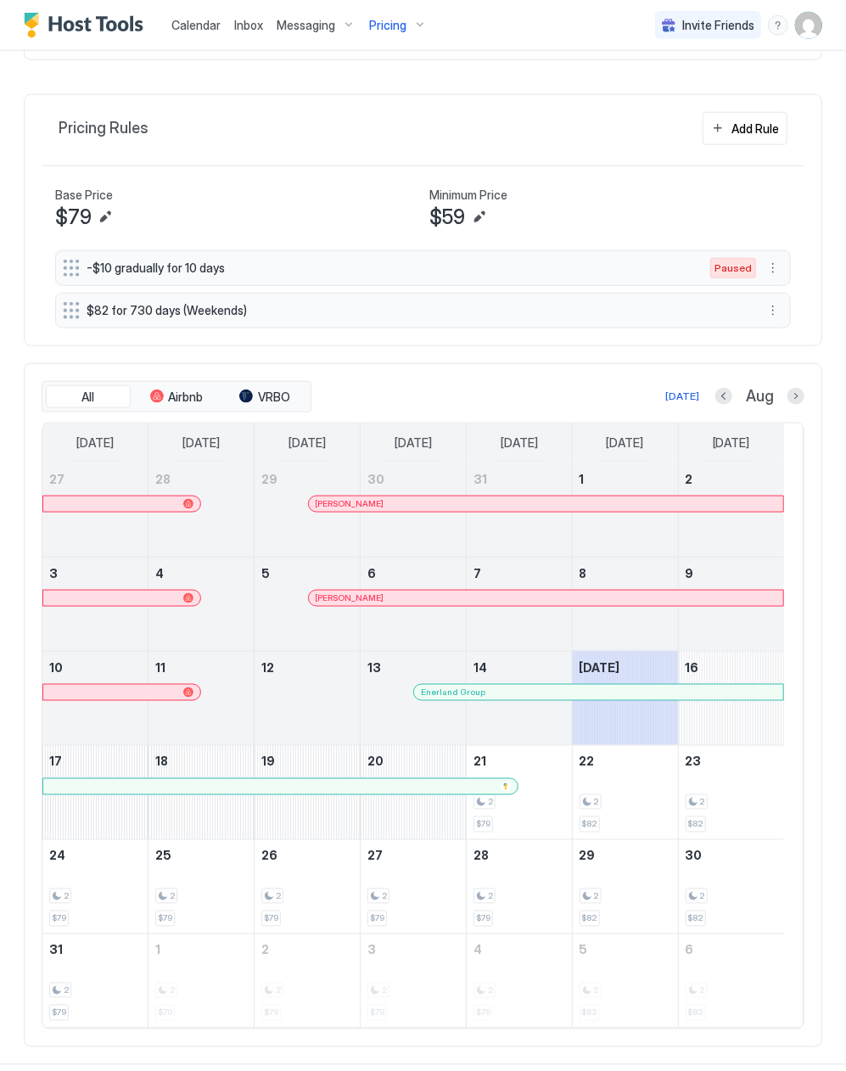
scroll to position [565, 0]
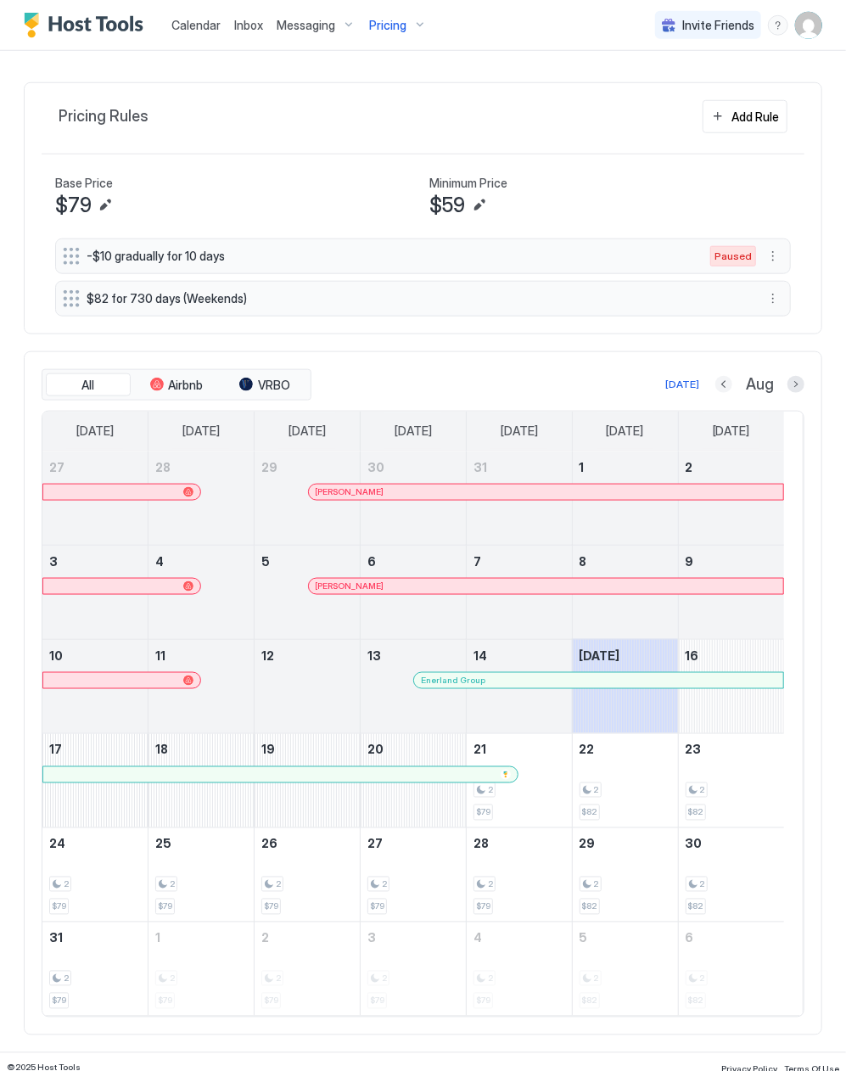
click at [716, 393] on button "Previous month" at bounding box center [724, 384] width 17 height 17
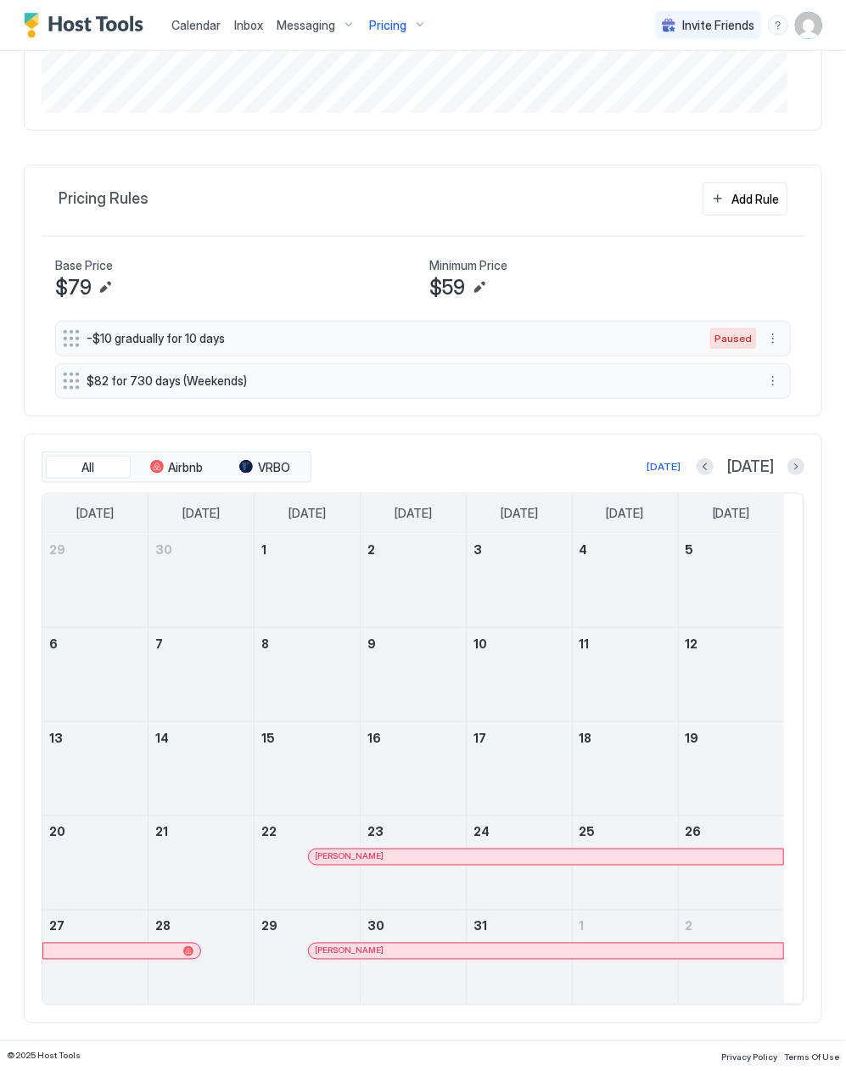
scroll to position [490, 0]
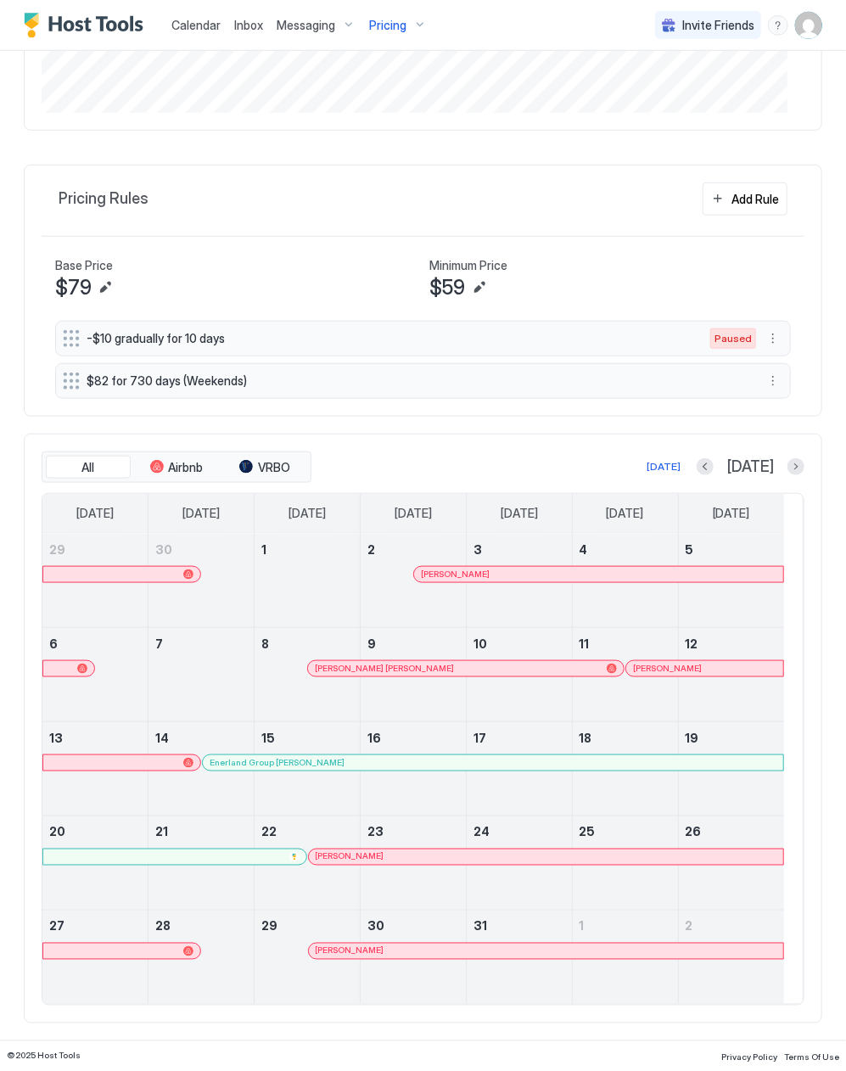
click at [466, 766] on div at bounding box center [465, 763] width 14 height 14
click at [357, 861] on div at bounding box center [356, 858] width 14 height 14
click at [357, 951] on div at bounding box center [356, 952] width 14 height 14
click at [788, 464] on button "Next month" at bounding box center [796, 466] width 17 height 17
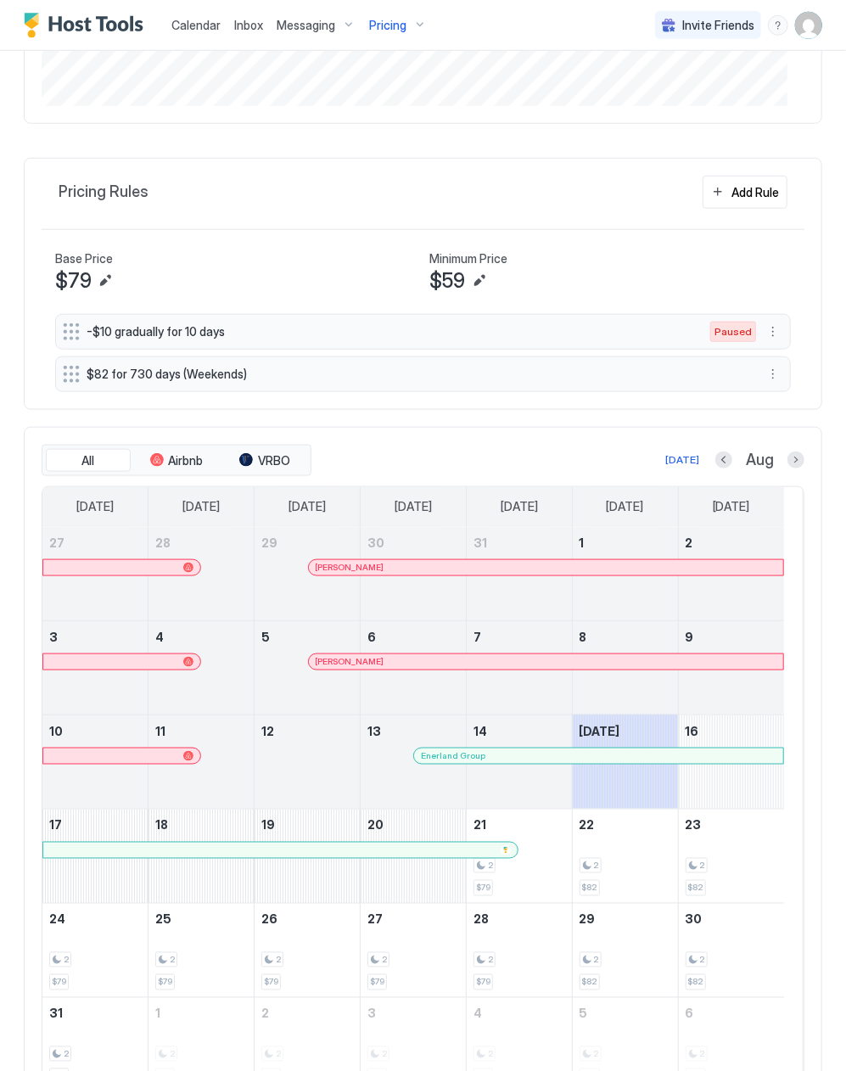
click at [486, 575] on div at bounding box center [488, 568] width 14 height 14
click at [350, 670] on div "[PERSON_NAME]" at bounding box center [546, 662] width 475 height 15
click at [453, 763] on div at bounding box center [453, 757] width 14 height 14
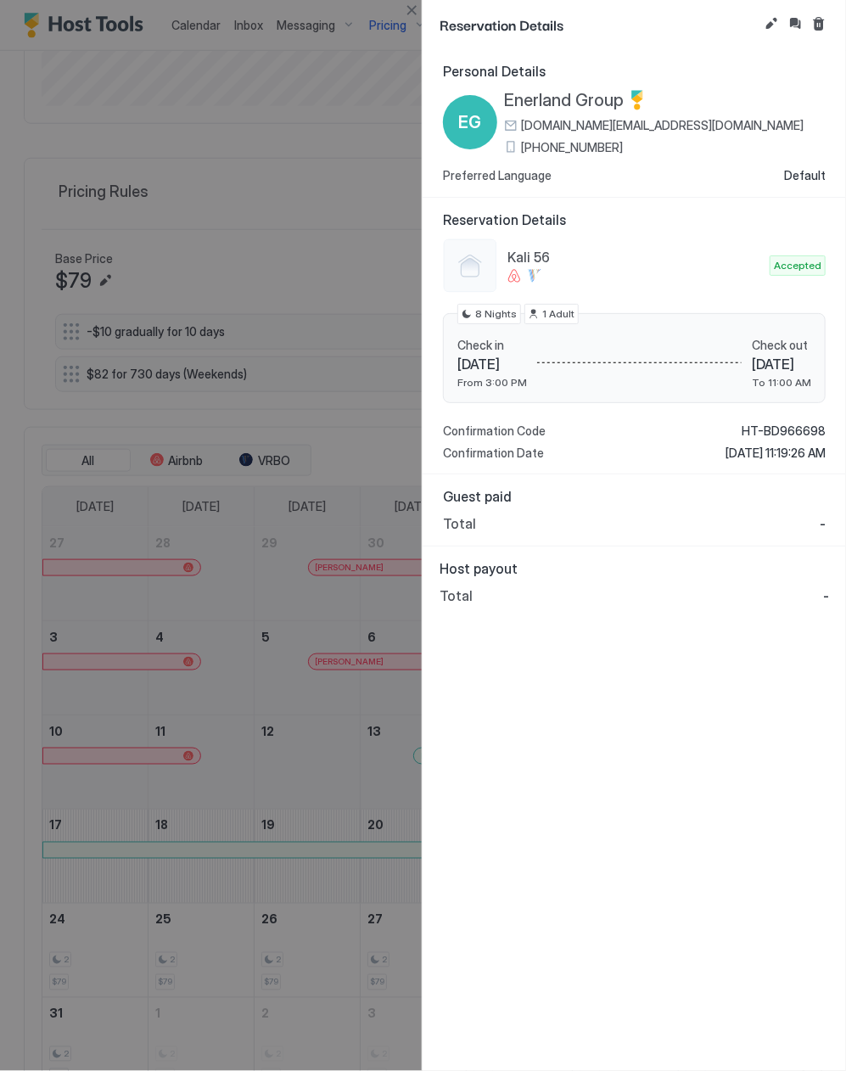
click at [625, 441] on div "Confirmation Code HT-BD966698 Confirmation Date [DATE] 11:19:26 AM" at bounding box center [634, 442] width 383 height 37
click at [603, 813] on div "Personal Details EG Enerland Group [DOMAIN_NAME][EMAIL_ADDRESS][DOMAIN_NAME] [P…" at bounding box center [635, 560] width 424 height 1022
